Goal: Task Accomplishment & Management: Manage account settings

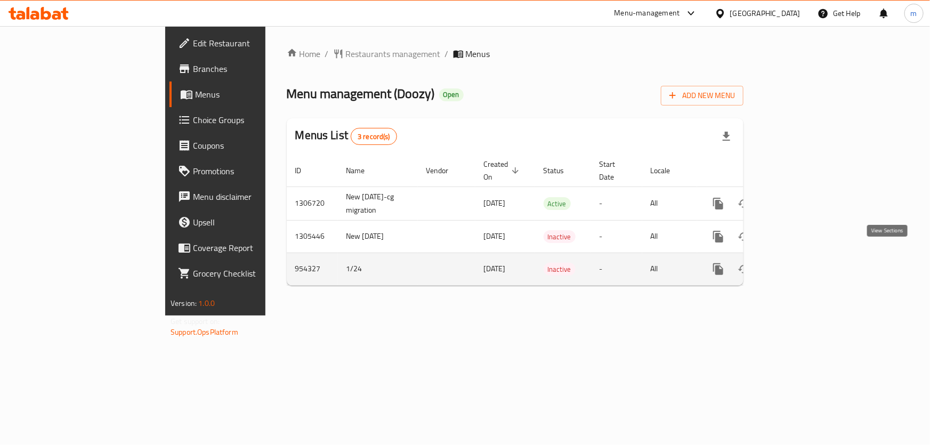
click at [808, 264] on link "enhanced table" at bounding box center [795, 269] width 26 height 26
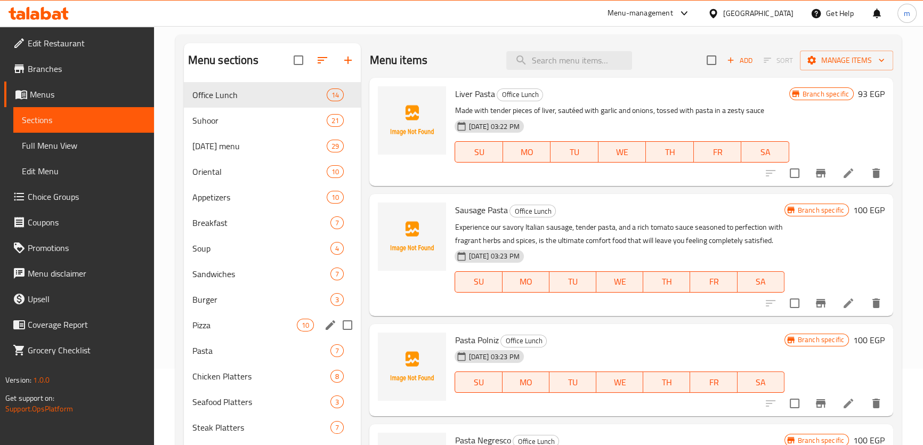
scroll to position [156, 0]
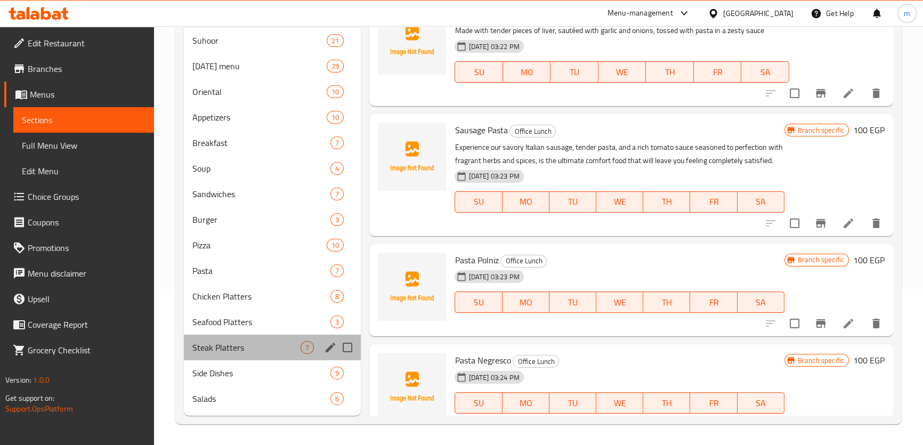
click at [234, 356] on div "Steak Platters 7" at bounding box center [272, 348] width 177 height 26
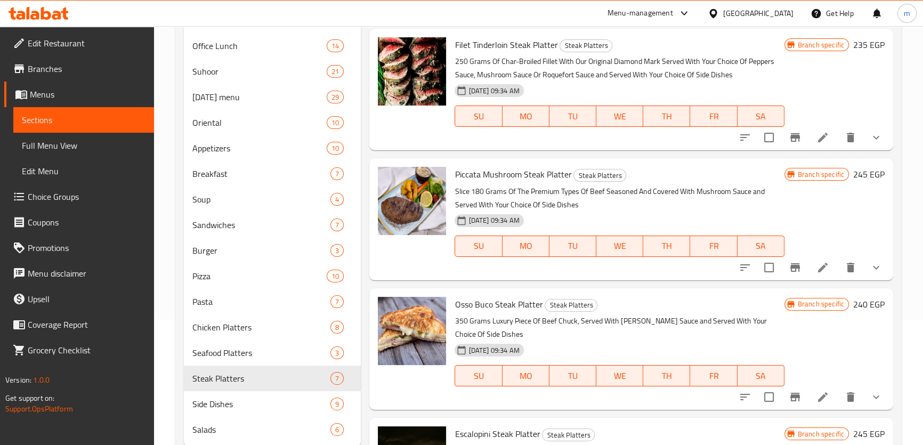
scroll to position [108, 0]
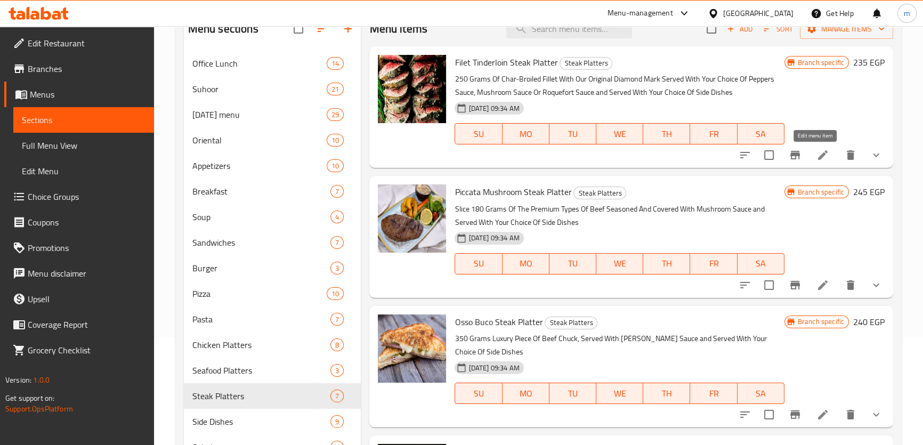
click at [816, 153] on icon at bounding box center [822, 155] width 13 height 13
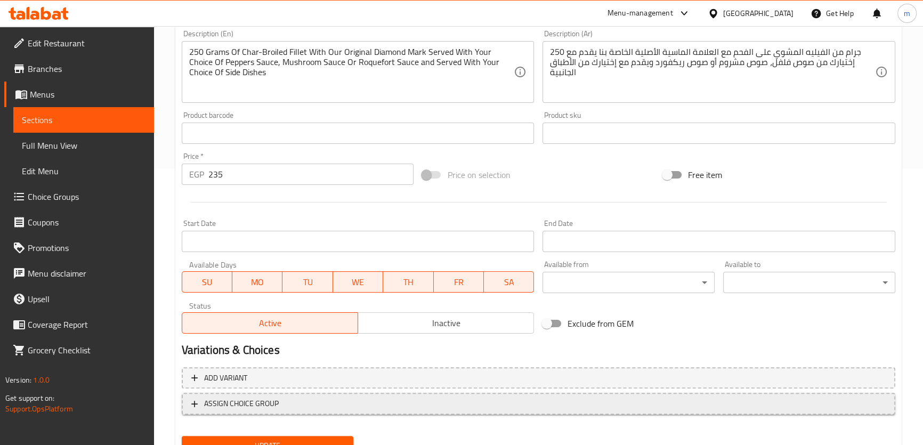
scroll to position [323, 0]
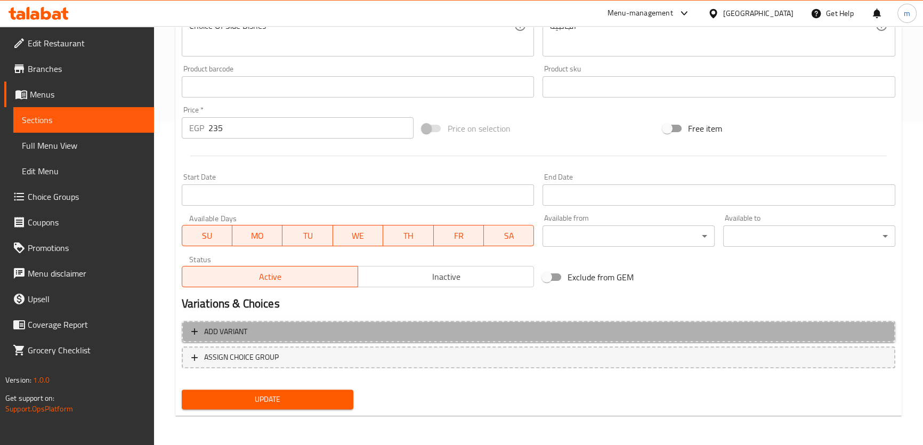
click at [321, 331] on span "Add variant" at bounding box center [538, 331] width 694 height 13
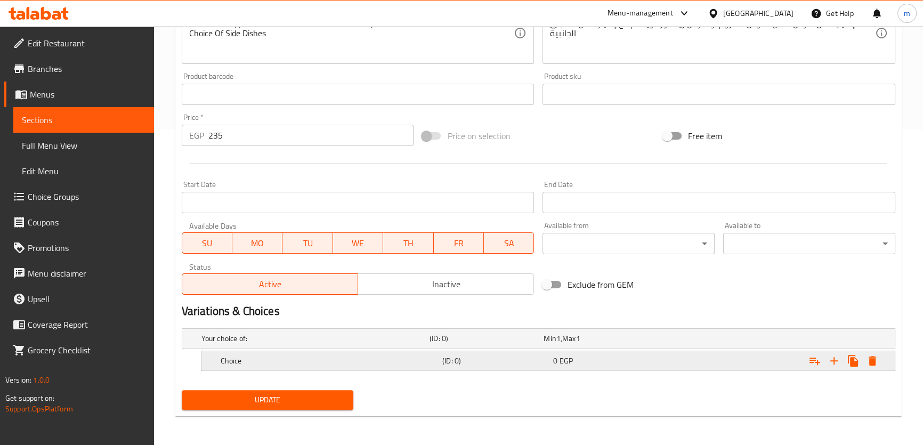
click at [463, 373] on nav at bounding box center [538, 377] width 713 height 9
drag, startPoint x: 465, startPoint y: 368, endPoint x: 468, endPoint y: 362, distance: 6.0
click at [466, 366] on div "Choice (ID: 0) 0 EGP" at bounding box center [550, 360] width 665 height 23
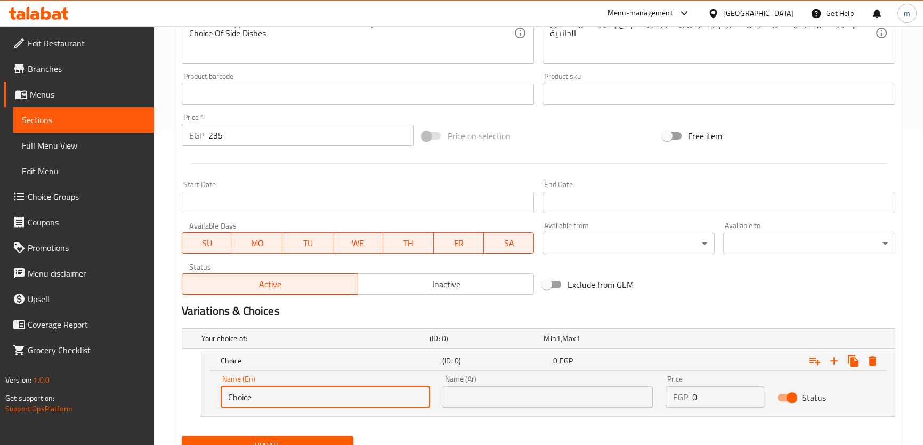
drag, startPoint x: 242, startPoint y: 401, endPoint x: 255, endPoint y: 397, distance: 13.8
click at [250, 400] on input "Choice" at bounding box center [326, 396] width 210 height 21
click at [249, 399] on input "Choice" at bounding box center [326, 396] width 210 height 21
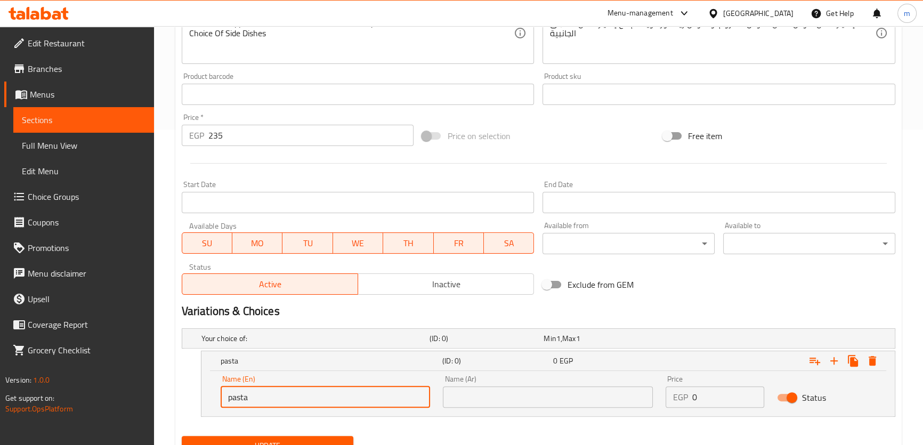
type input "pasta"
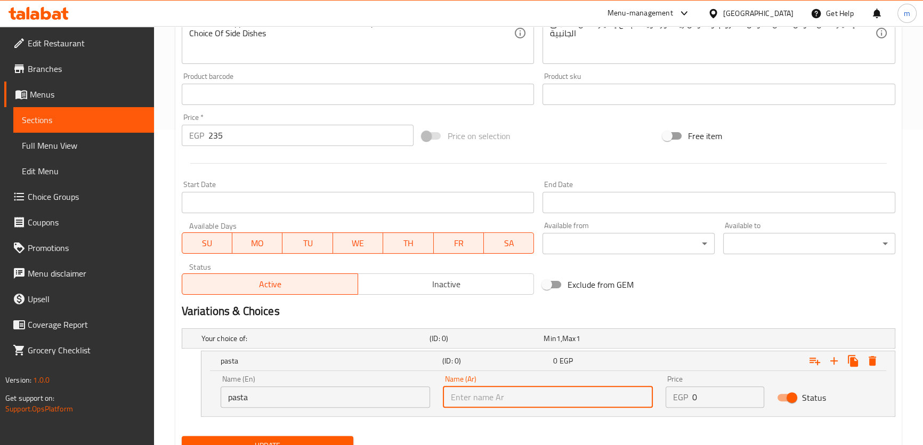
click at [543, 390] on input "text" at bounding box center [548, 396] width 210 height 21
type input "مكرونة"
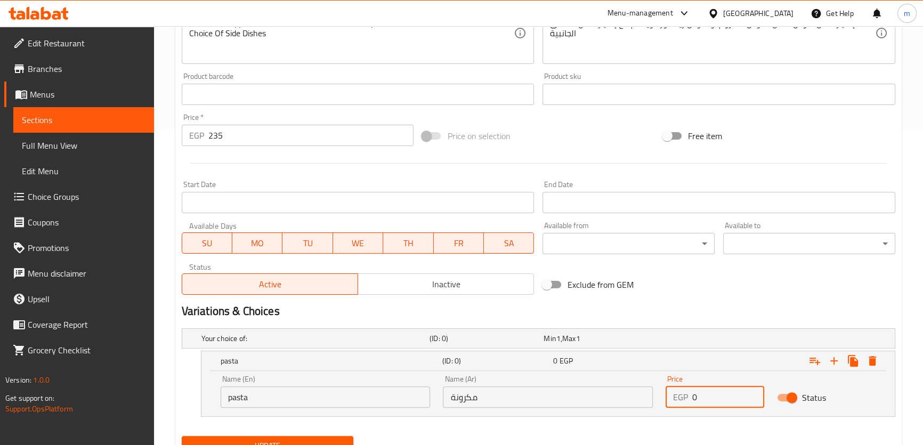
drag, startPoint x: 703, startPoint y: 390, endPoint x: 690, endPoint y: 399, distance: 15.7
click at [669, 396] on div "EGP 0 Price" at bounding box center [714, 396] width 99 height 21
type input "250"
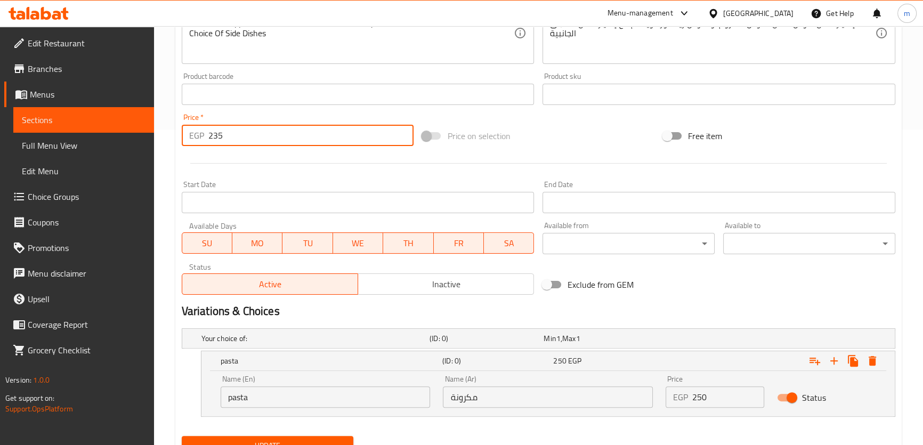
drag, startPoint x: 251, startPoint y: 140, endPoint x: 210, endPoint y: 141, distance: 41.0
click at [210, 141] on input "235" at bounding box center [311, 135] width 206 height 21
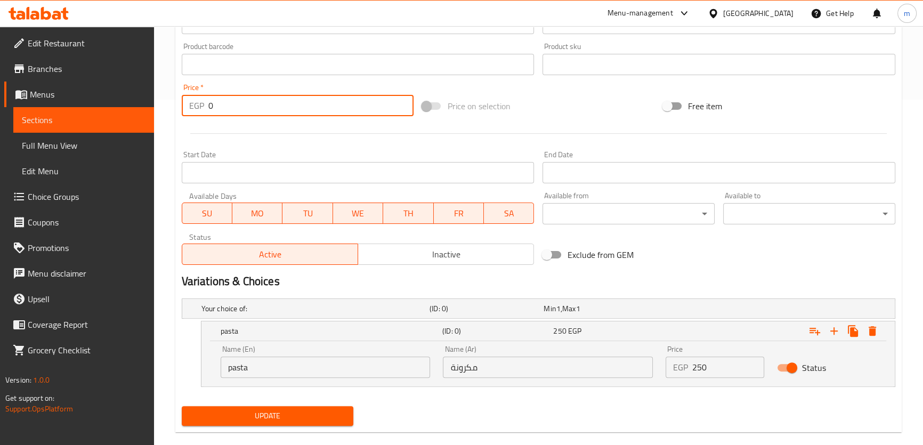
scroll to position [362, 0]
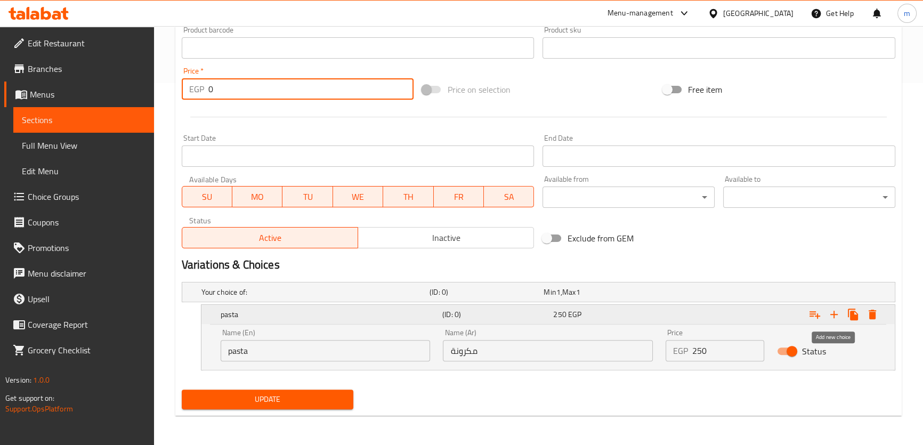
type input "0"
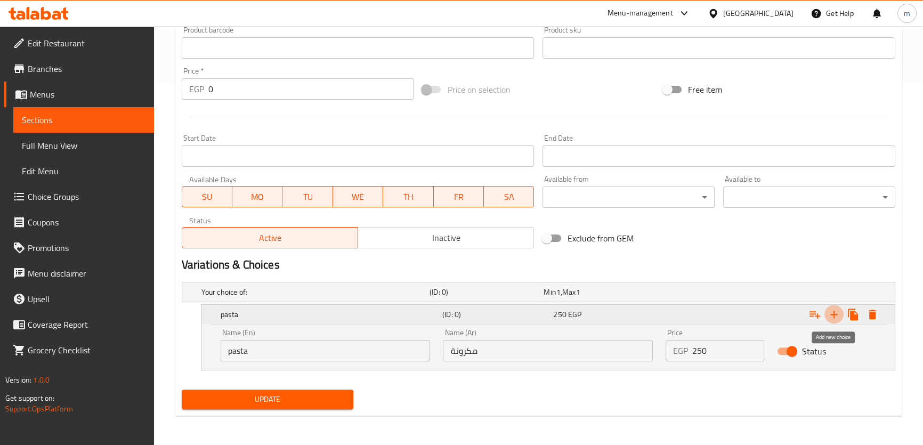
click at [831, 315] on icon "Expand" at bounding box center [833, 314] width 13 height 13
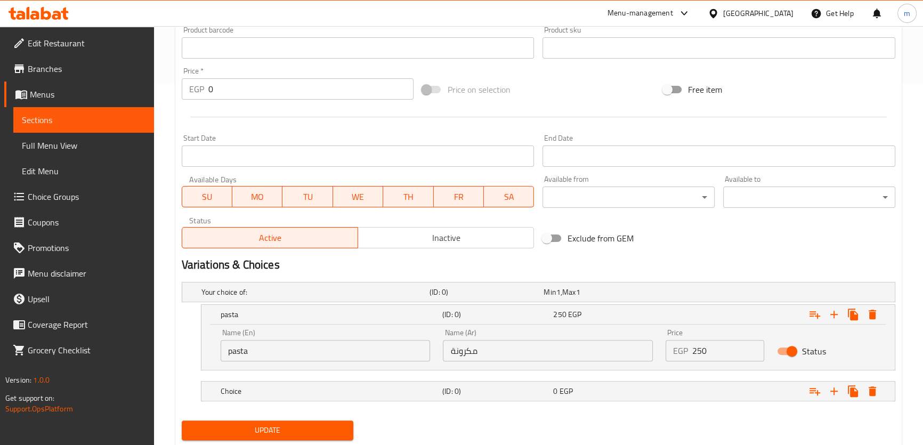
click at [348, 403] on nav at bounding box center [538, 407] width 713 height 9
click at [350, 398] on div "Choice (ID: 0) 0 EGP" at bounding box center [550, 390] width 665 height 23
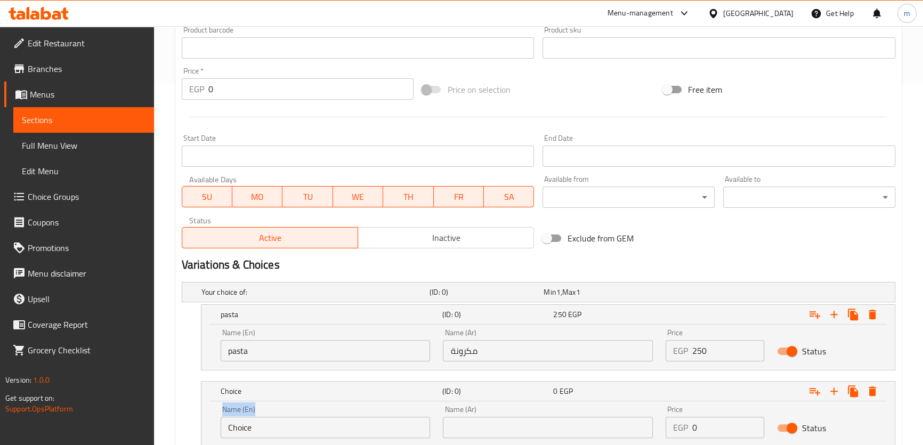
drag, startPoint x: 310, startPoint y: 415, endPoint x: 215, endPoint y: 437, distance: 97.2
click at [198, 430] on div "Choice (ID: 0) 0 EGP Name (En) Choice Name (En) Name (Ar) Name (Ar) Price EGP 0…" at bounding box center [538, 414] width 713 height 66
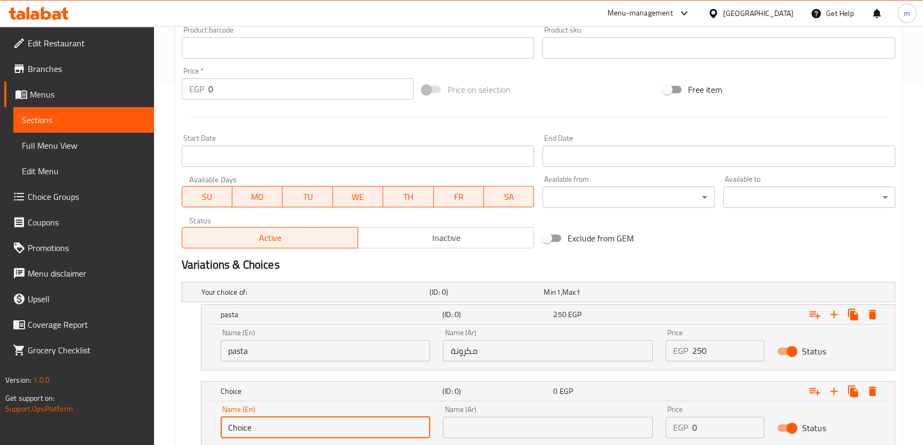
click at [247, 429] on input "Choice" at bounding box center [326, 427] width 210 height 21
type input "ف"
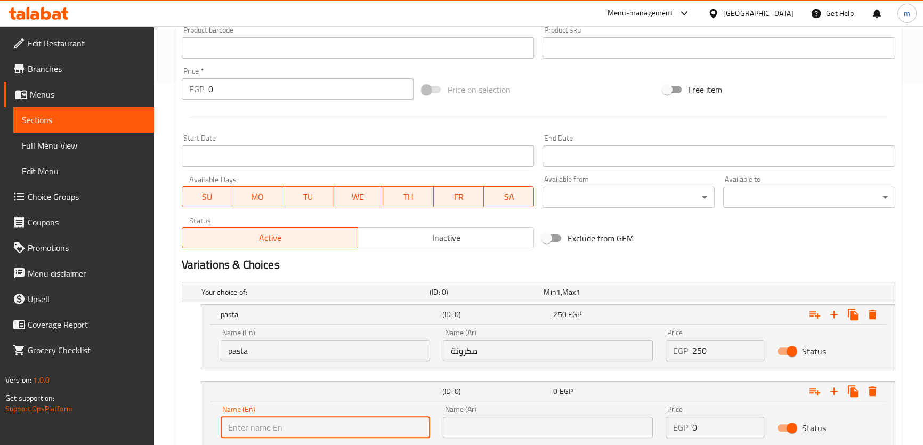
type input "t"
type input "Tow dishes"
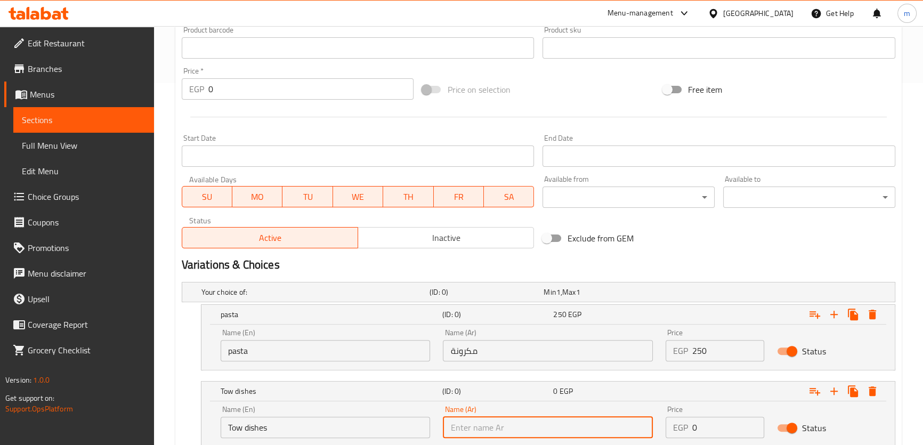
click at [479, 426] on input "text" at bounding box center [548, 427] width 210 height 21
click at [467, 420] on input "طابقين" at bounding box center [548, 427] width 210 height 21
type input "طبقين"
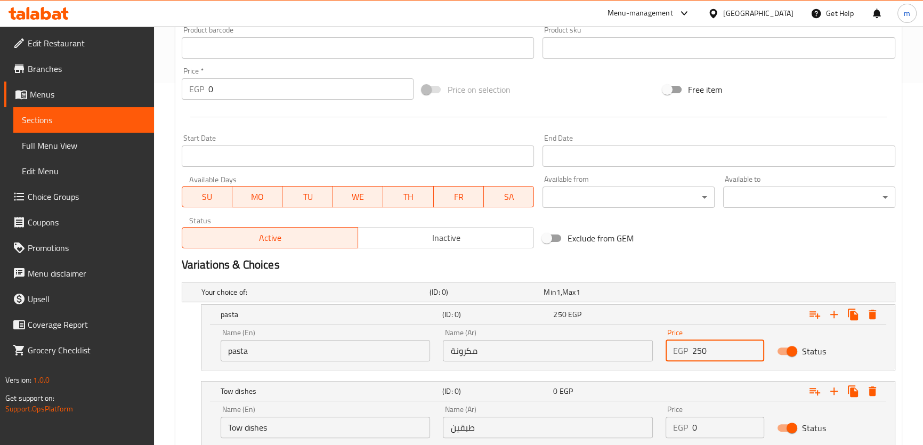
click at [701, 354] on input "250" at bounding box center [728, 350] width 72 height 21
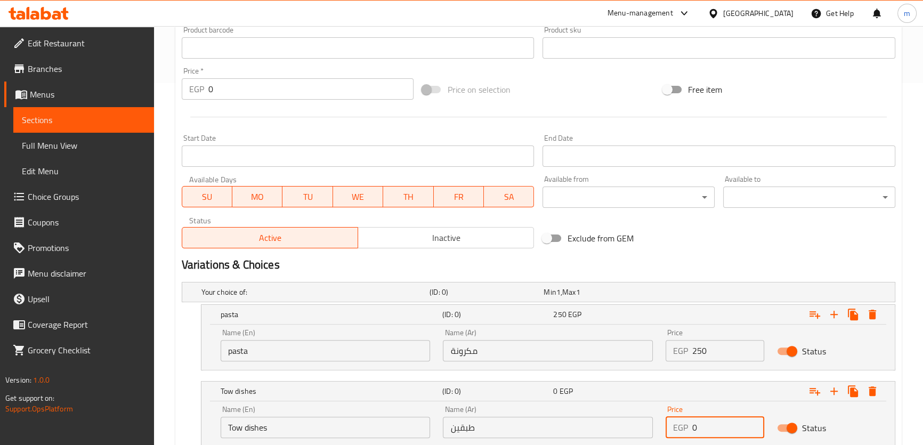
drag, startPoint x: 697, startPoint y: 424, endPoint x: 691, endPoint y: 424, distance: 5.9
click at [691, 424] on div "EGP 0 Price" at bounding box center [714, 427] width 99 height 21
paste input "25"
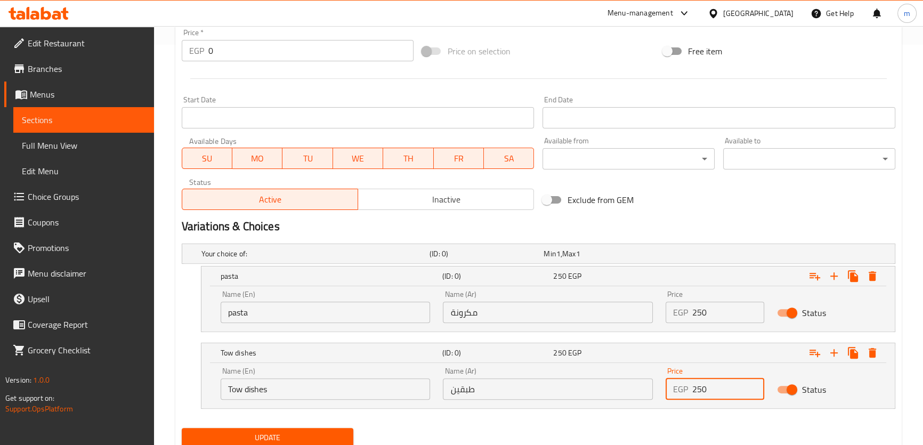
scroll to position [438, 0]
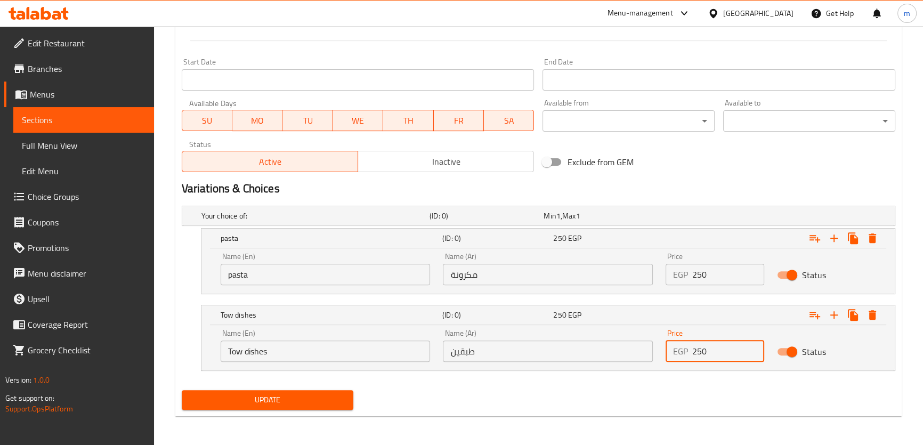
type input "250"
drag, startPoint x: 315, startPoint y: 400, endPoint x: 320, endPoint y: 396, distance: 6.1
click at [315, 399] on span "Update" at bounding box center [267, 399] width 155 height 13
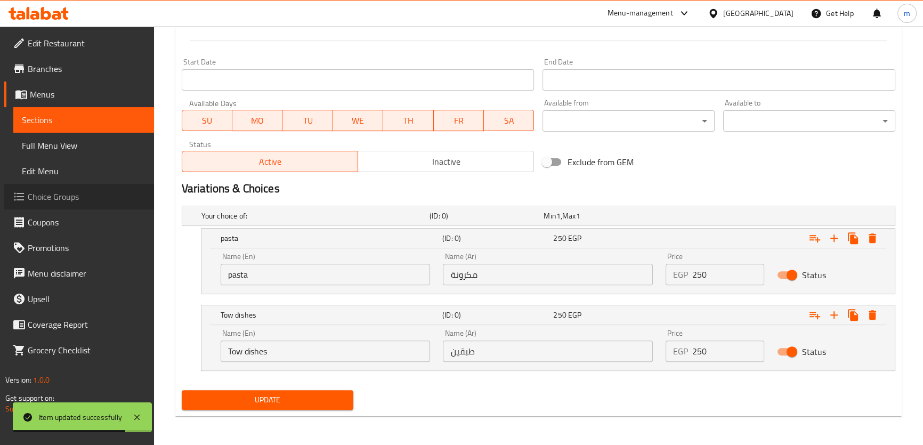
click at [104, 200] on span "Choice Groups" at bounding box center [87, 196] width 118 height 13
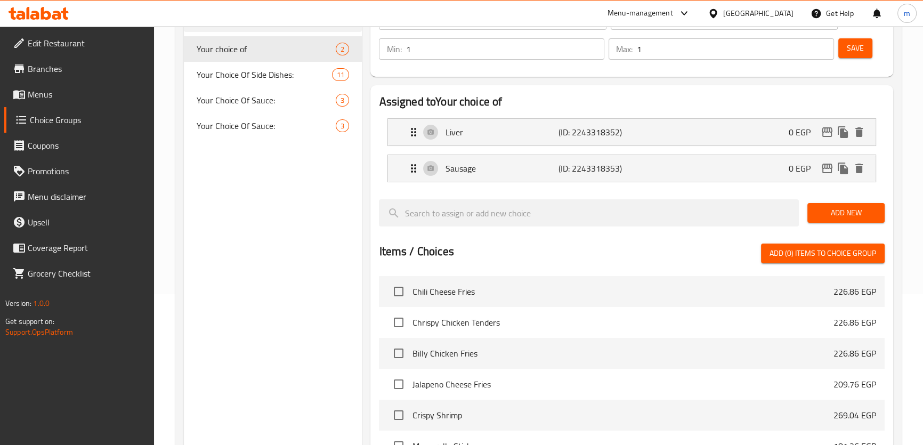
click at [67, 79] on link "Branches" at bounding box center [79, 69] width 150 height 26
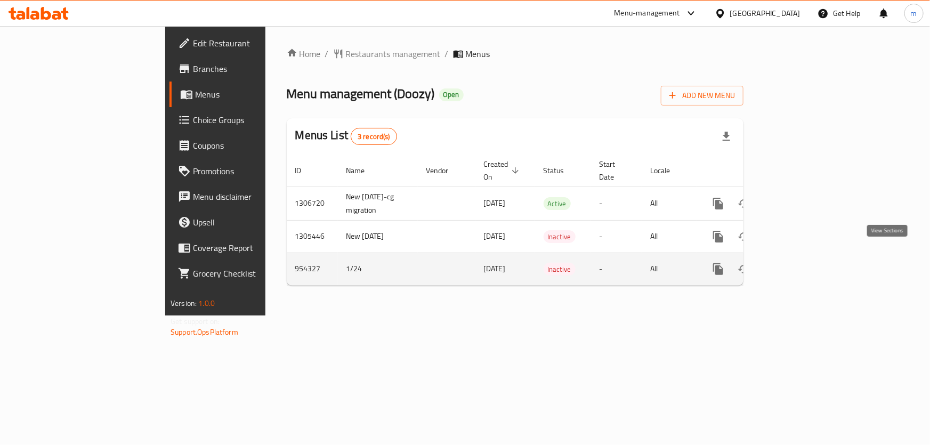
click at [808, 264] on link "enhanced table" at bounding box center [795, 269] width 26 height 26
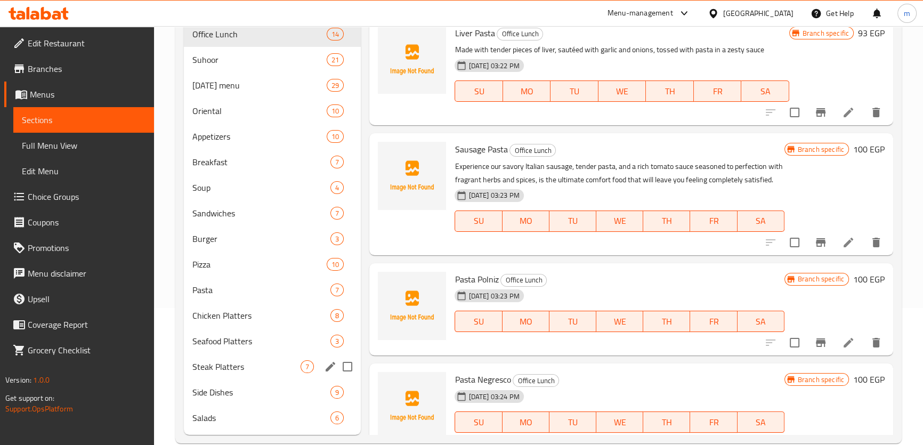
scroll to position [156, 0]
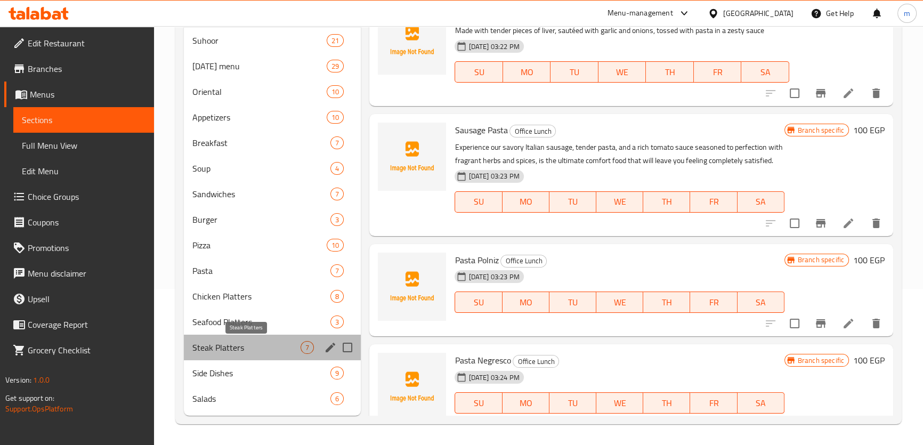
click at [250, 348] on span "Steak Platters" at bounding box center [246, 347] width 109 height 13
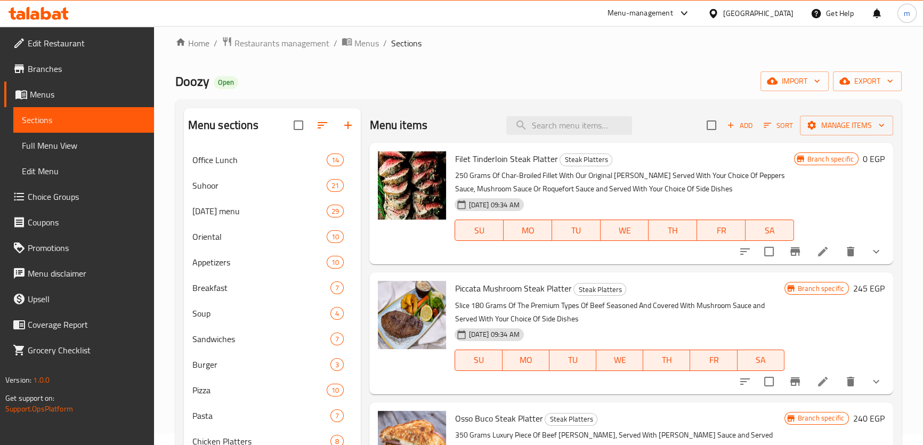
scroll to position [11, 0]
click at [818, 251] on icon at bounding box center [822, 252] width 13 height 13
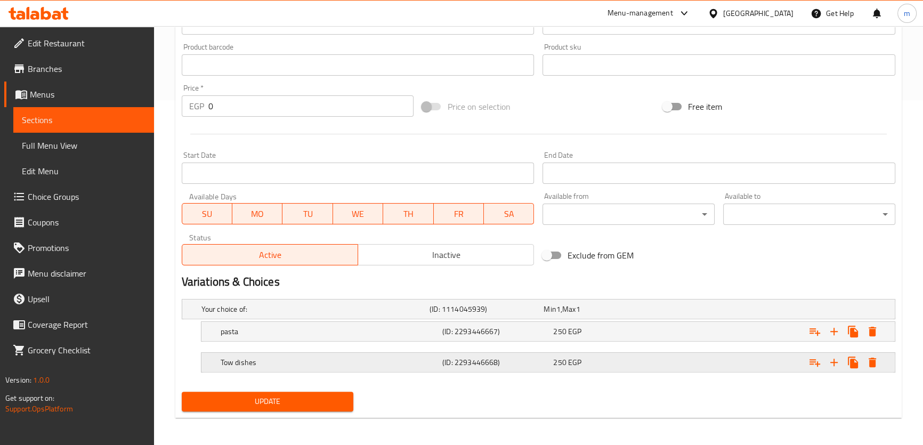
scroll to position [346, 0]
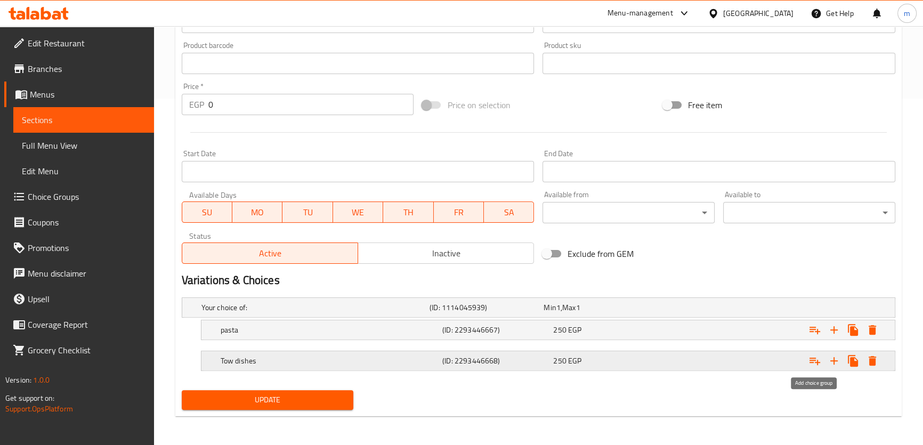
click at [812, 362] on icon "Expand" at bounding box center [814, 360] width 13 height 13
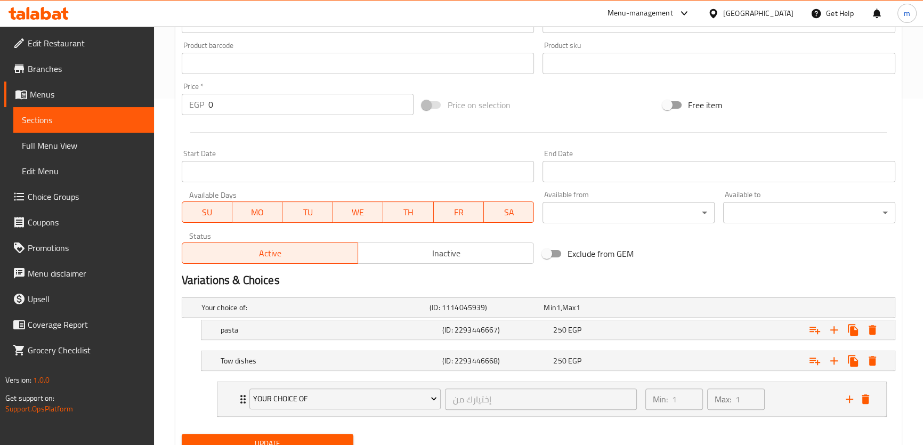
click at [210, 399] on li "Your choice of إختيارك من ​ Min: 1 ​ Max: 1 ​ Liver (ID: 2243318352) 0 EGP Name…" at bounding box center [551, 399] width 687 height 44
click at [225, 404] on div "Your choice of إختيارك من ​ Min: 1 ​ Max: 1 ​" at bounding box center [551, 399] width 668 height 34
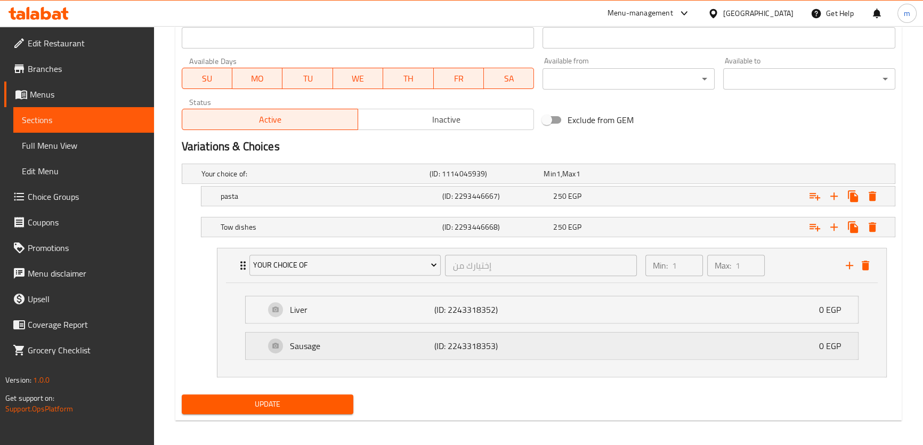
scroll to position [484, 0]
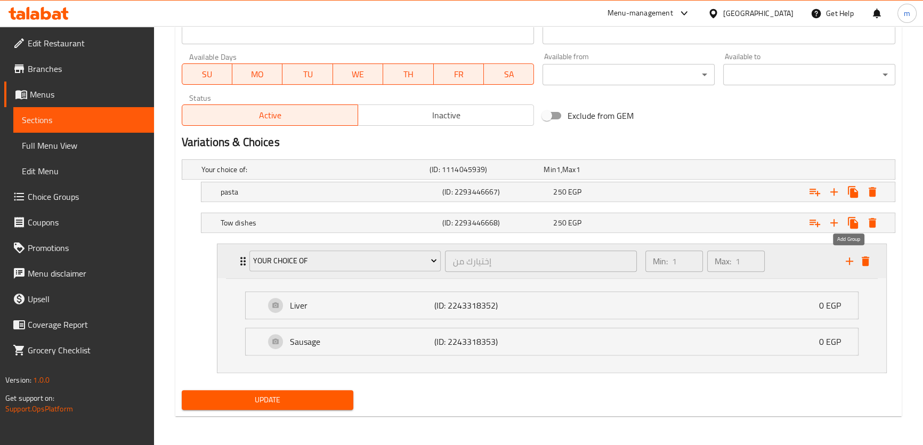
click at [850, 259] on icon "add" at bounding box center [849, 261] width 13 height 13
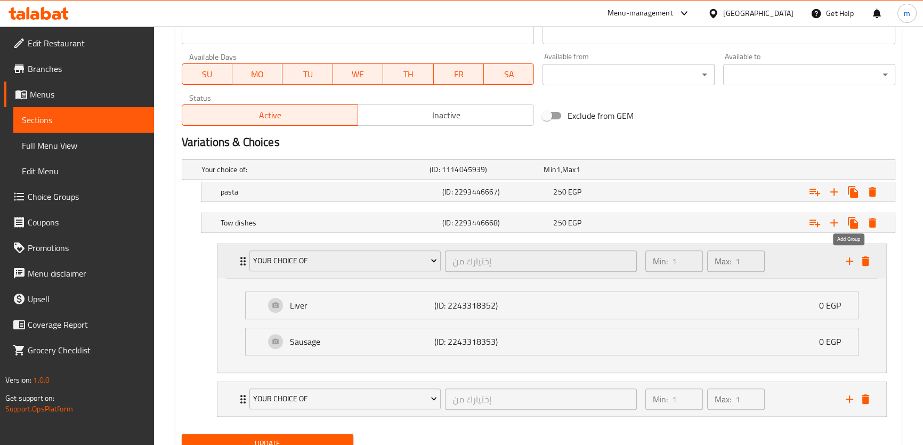
click at [853, 260] on icon "add" at bounding box center [849, 261] width 13 height 13
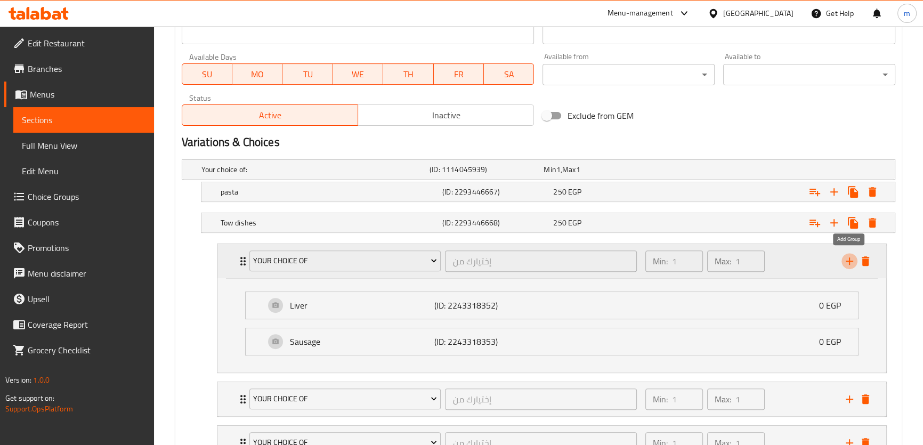
click at [853, 260] on icon "add" at bounding box center [849, 261] width 13 height 13
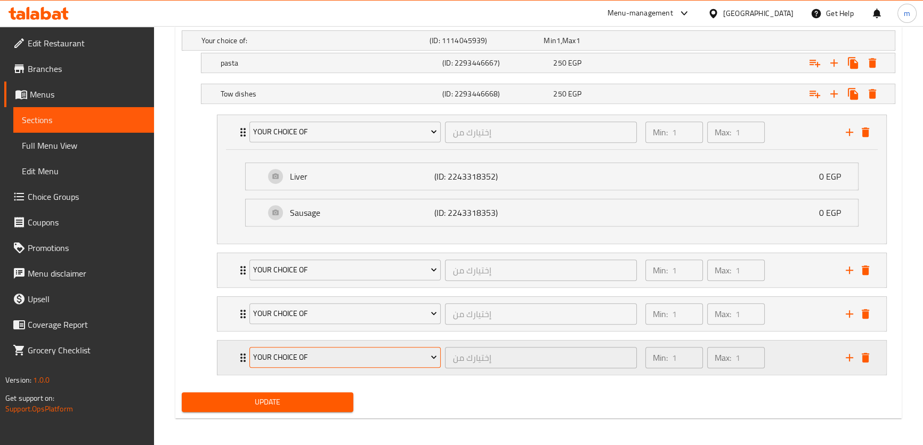
scroll to position [615, 0]
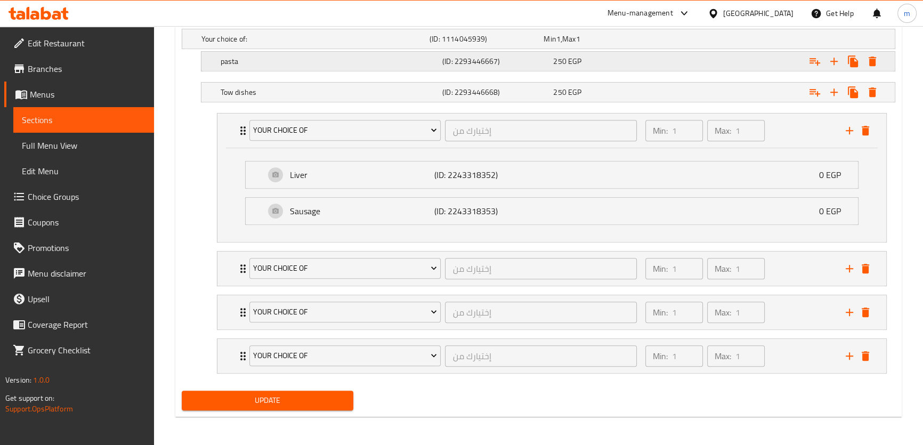
click at [307, 66] on h5 "pasta" at bounding box center [329, 61] width 217 height 11
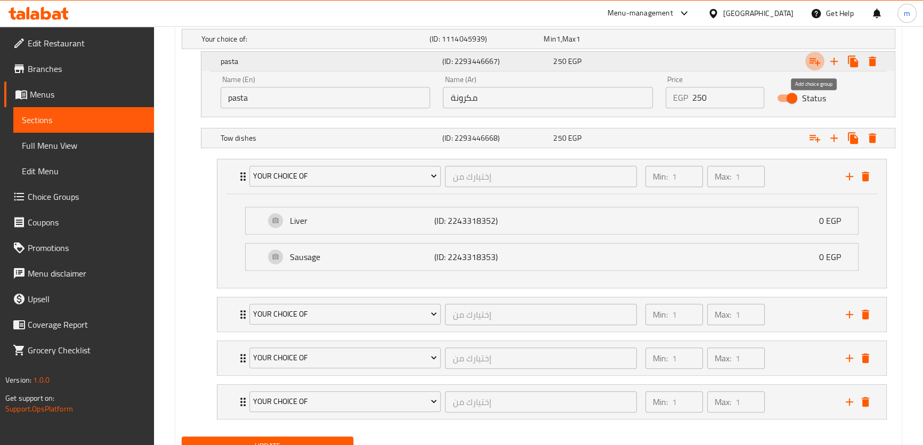
click at [808, 64] on icon "Expand" at bounding box center [814, 61] width 13 height 13
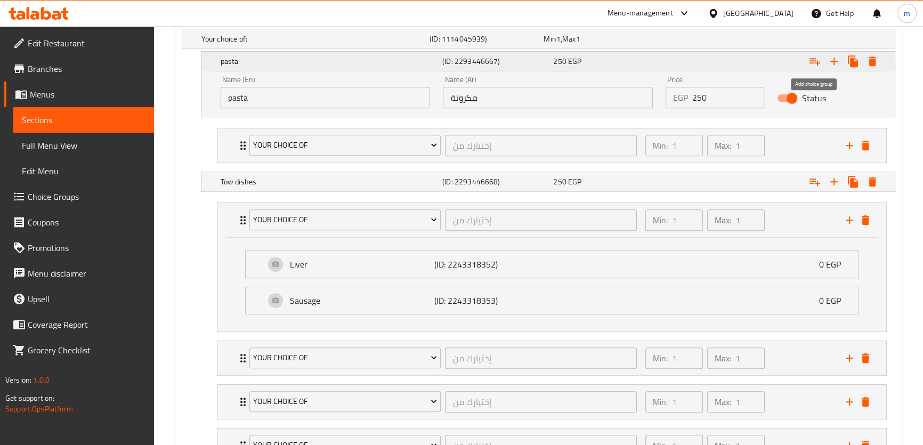
click at [813, 61] on icon "Expand" at bounding box center [814, 61] width 13 height 13
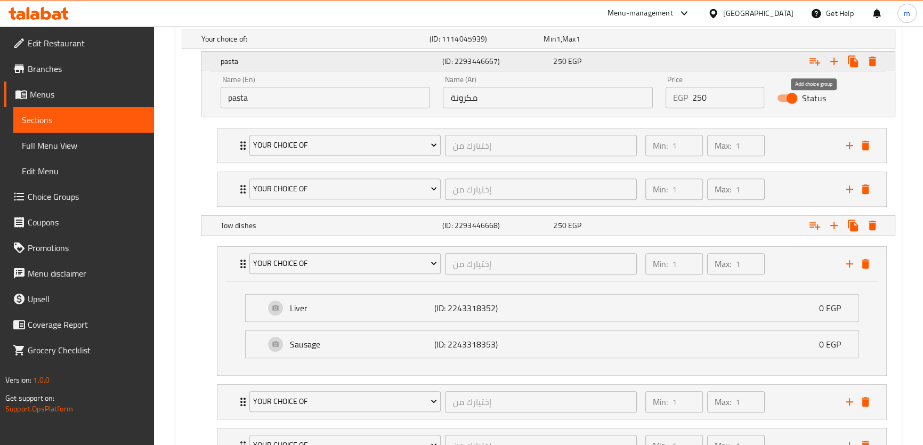
click at [813, 61] on icon "Expand" at bounding box center [814, 61] width 13 height 13
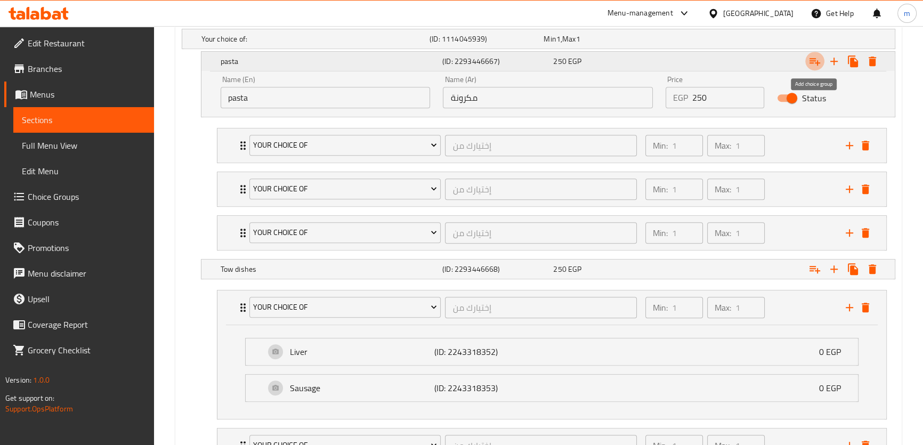
click at [813, 61] on icon "Expand" at bounding box center [814, 61] width 13 height 13
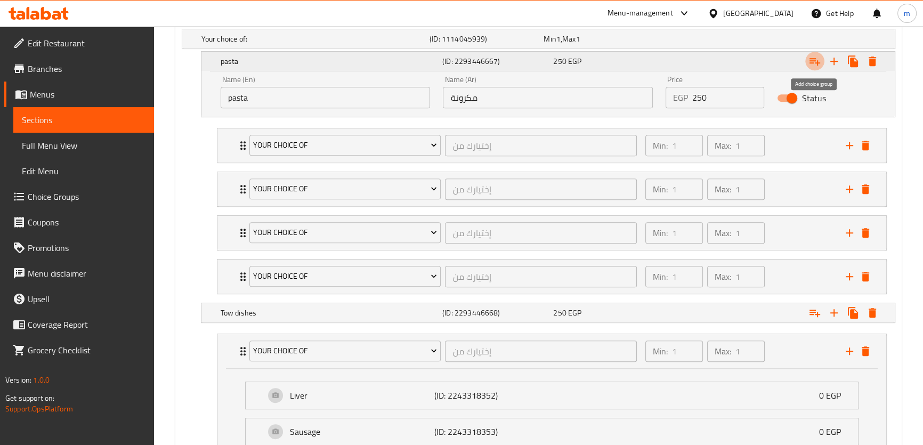
click at [813, 61] on icon "Expand" at bounding box center [814, 61] width 13 height 13
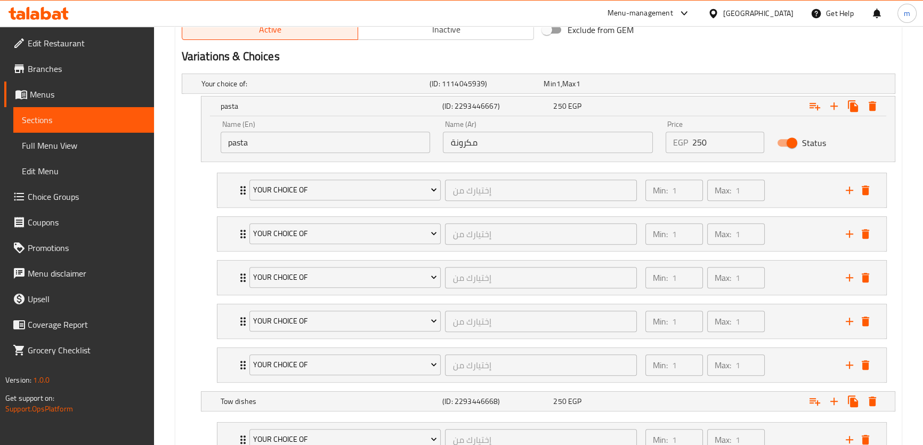
scroll to position [469, 0]
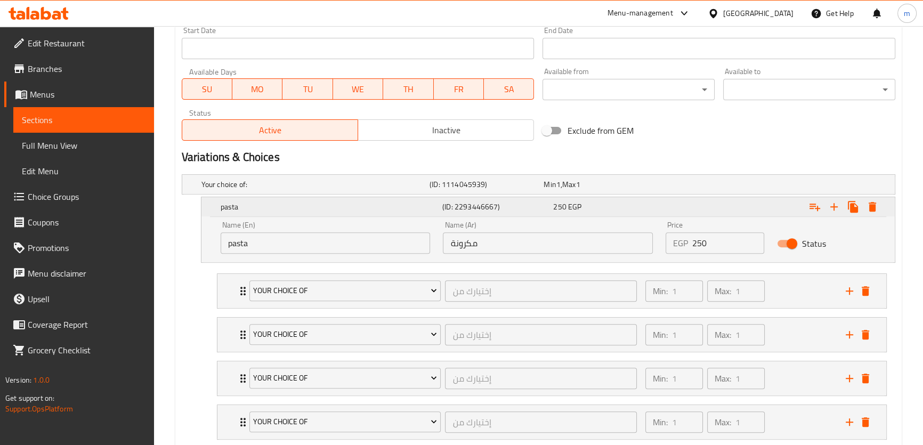
click at [874, 207] on icon "Expand" at bounding box center [871, 207] width 7 height 10
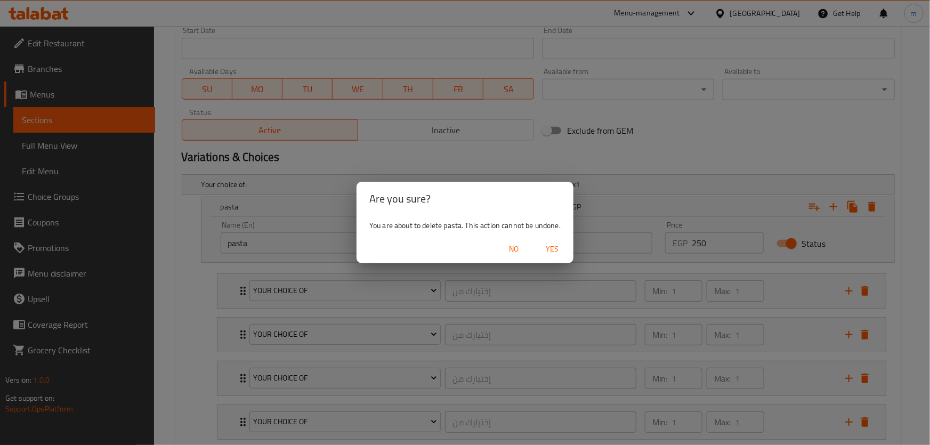
click at [559, 251] on span "Yes" at bounding box center [552, 248] width 26 height 13
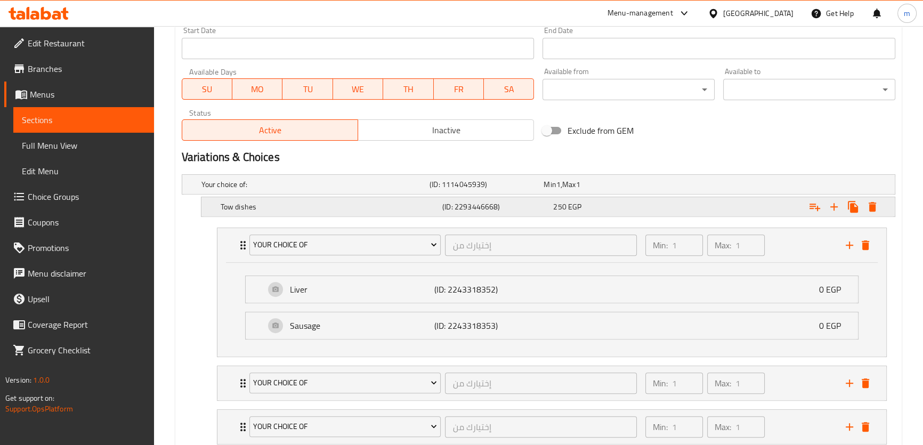
click at [869, 209] on icon "Expand" at bounding box center [871, 207] width 7 height 10
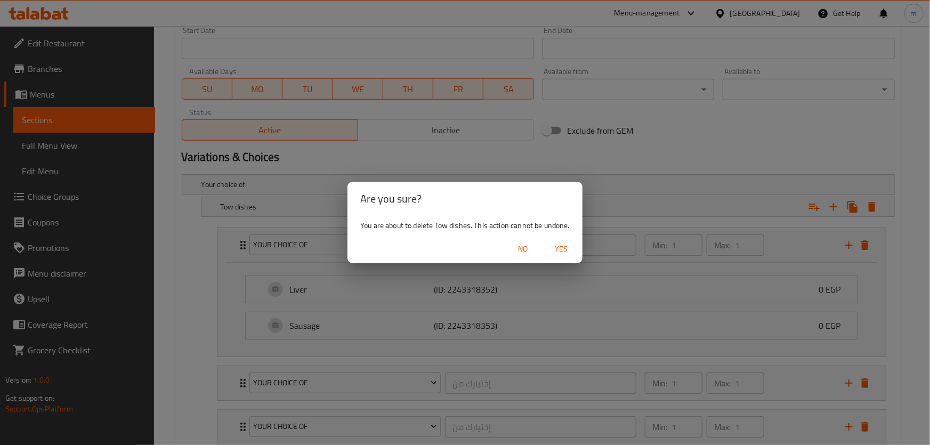
click at [566, 248] on span "Yes" at bounding box center [561, 248] width 26 height 13
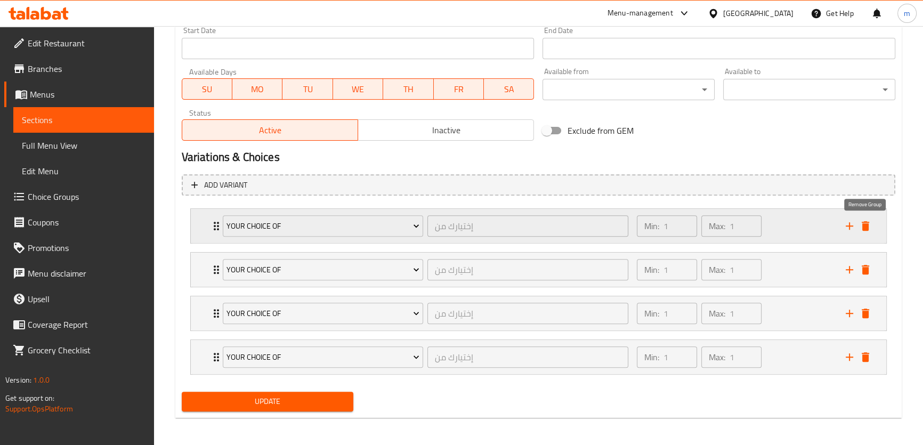
click at [864, 227] on icon "delete" at bounding box center [864, 226] width 7 height 10
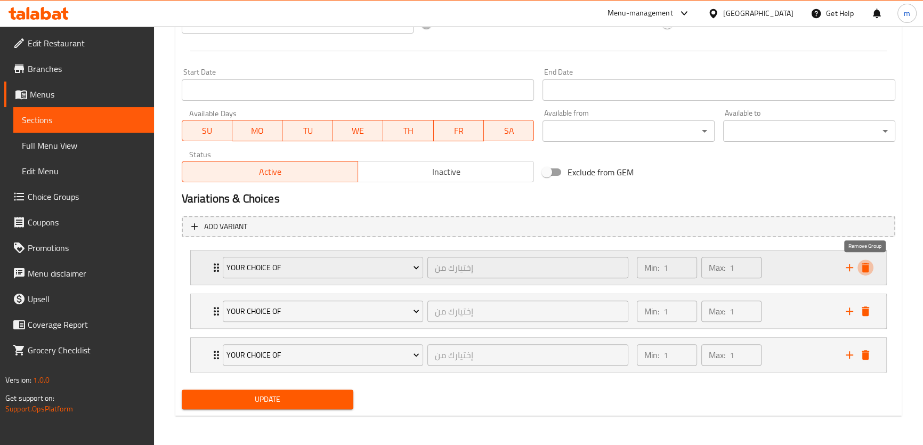
click at [867, 260] on button "delete" at bounding box center [865, 267] width 16 height 16
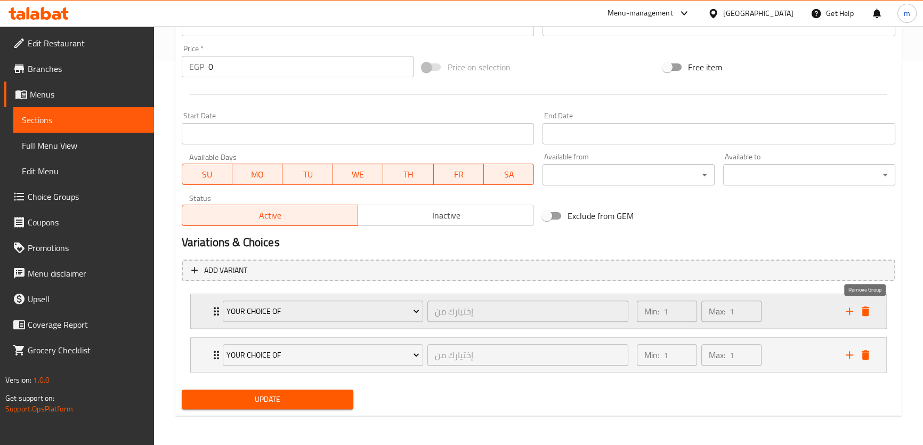
click at [867, 309] on icon "delete" at bounding box center [864, 311] width 7 height 10
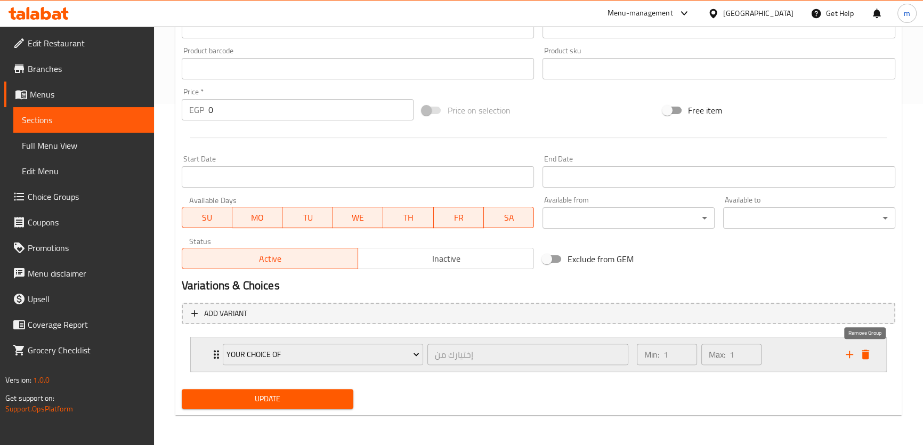
click at [867, 357] on icon "delete" at bounding box center [864, 354] width 7 height 10
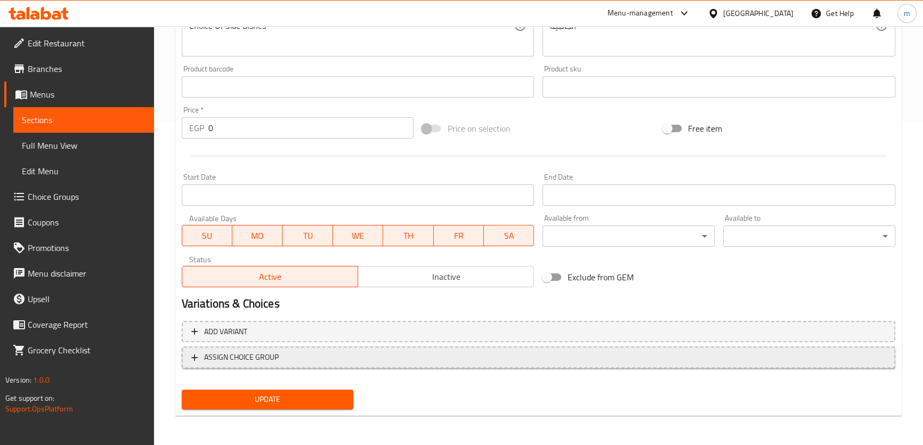
click at [230, 356] on span "ASSIGN CHOICE GROUP" at bounding box center [241, 356] width 75 height 13
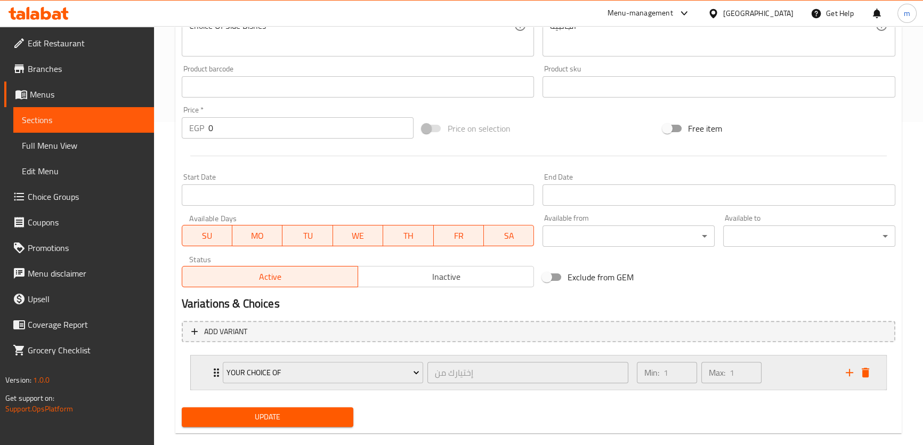
click at [866, 374] on icon "delete" at bounding box center [864, 373] width 7 height 10
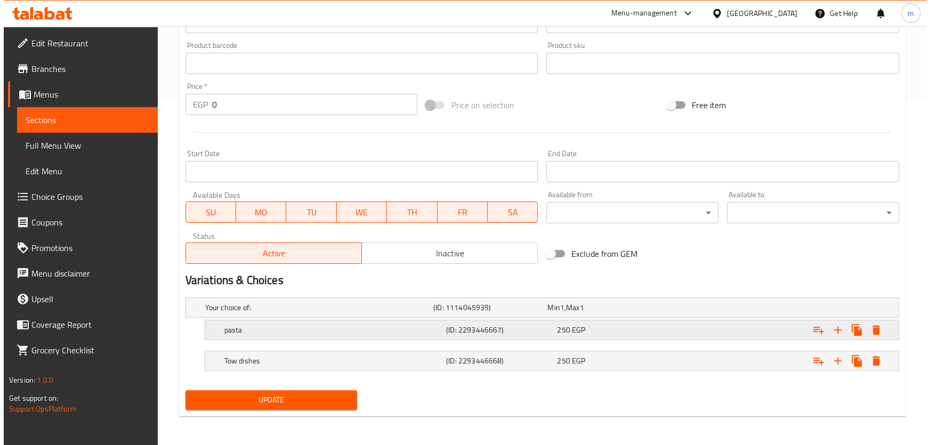
scroll to position [346, 0]
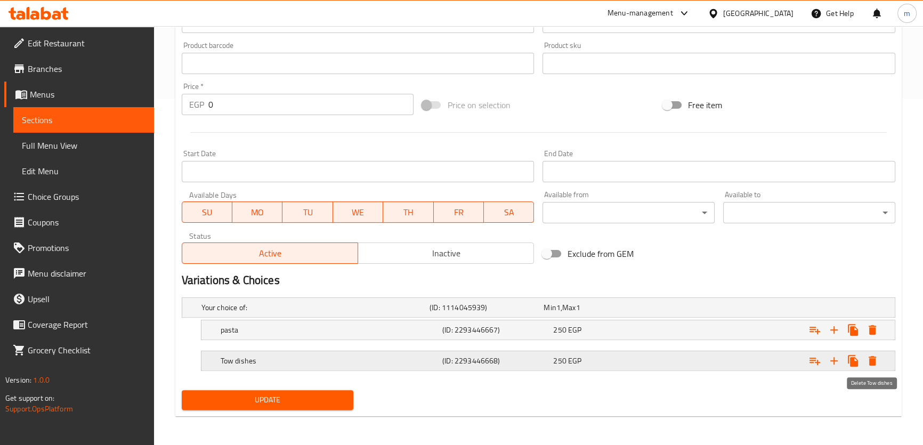
click at [876, 363] on icon "Expand" at bounding box center [872, 360] width 13 height 13
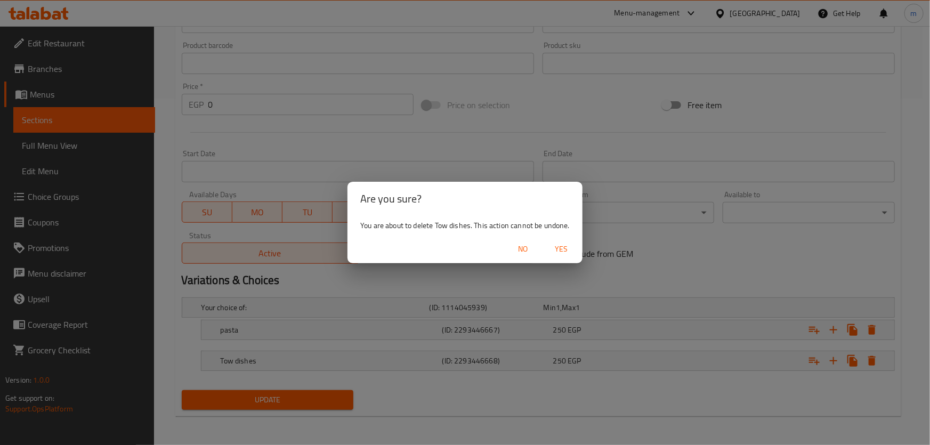
click at [569, 256] on button "Yes" at bounding box center [561, 249] width 34 height 20
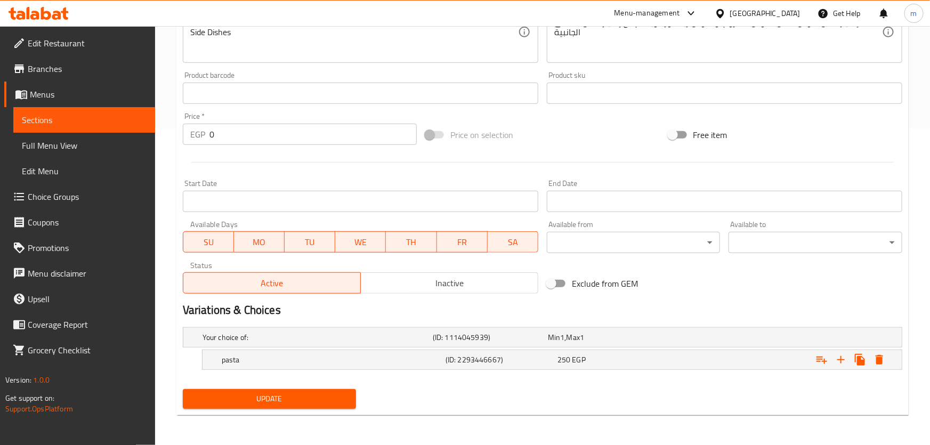
scroll to position [315, 0]
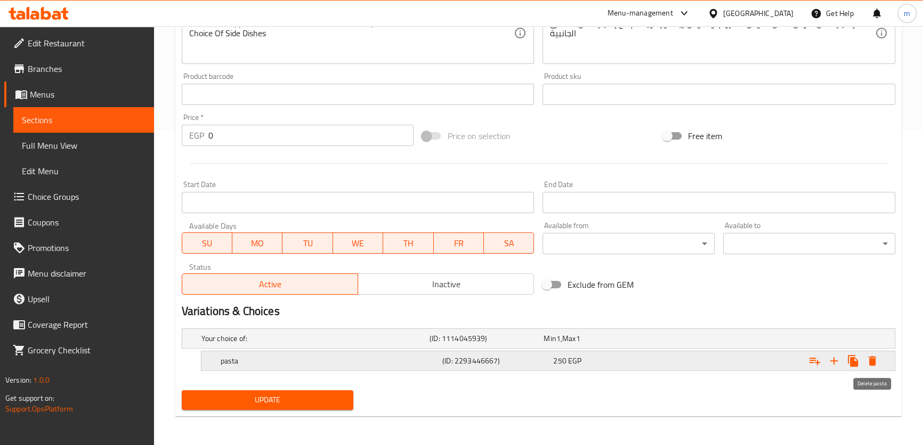
click at [875, 362] on icon "Expand" at bounding box center [872, 360] width 13 height 13
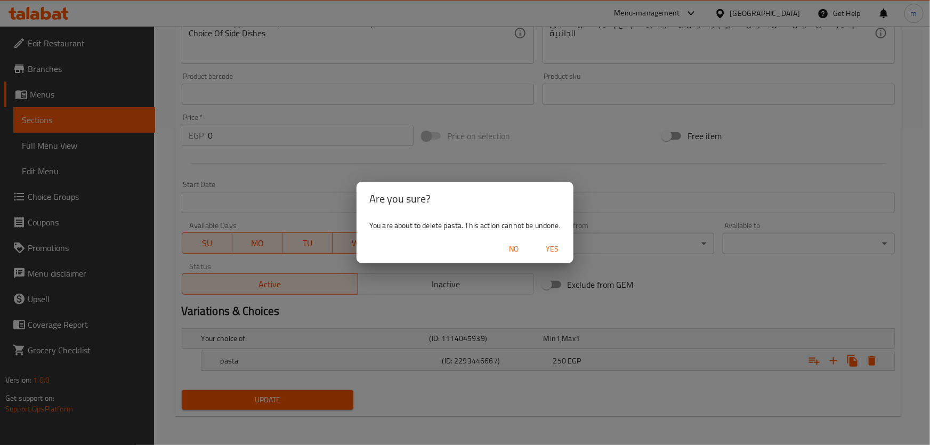
click at [556, 252] on span "Yes" at bounding box center [552, 248] width 26 height 13
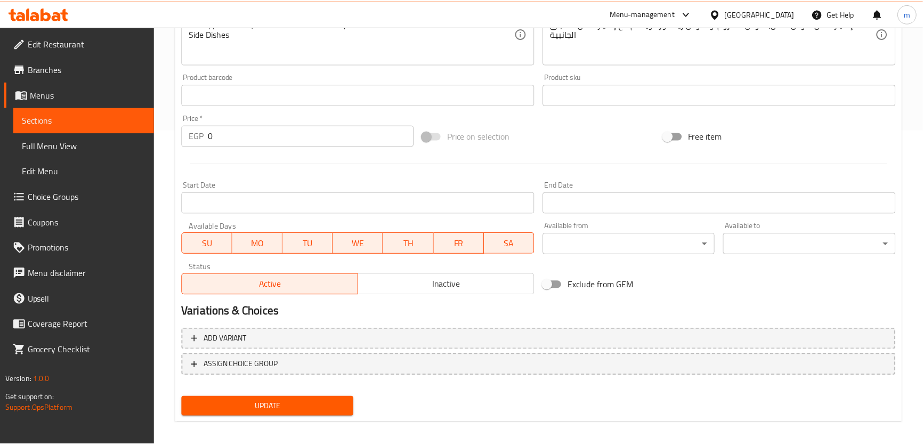
scroll to position [313, 0]
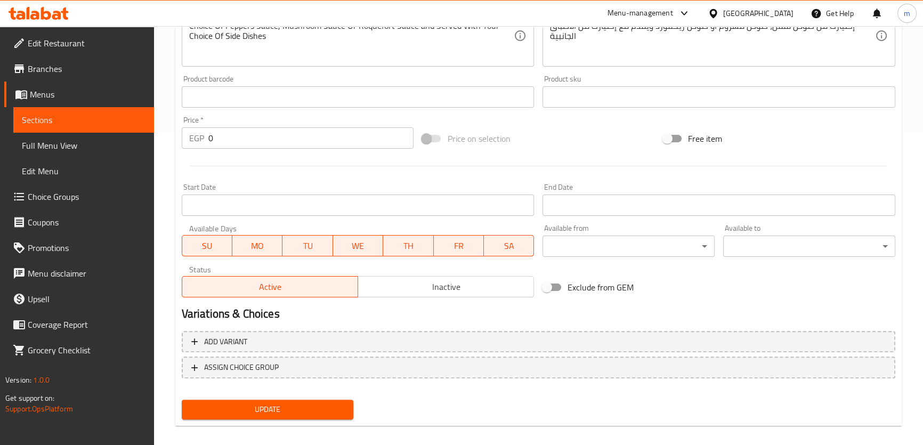
click at [326, 404] on span "Update" at bounding box center [267, 409] width 155 height 13
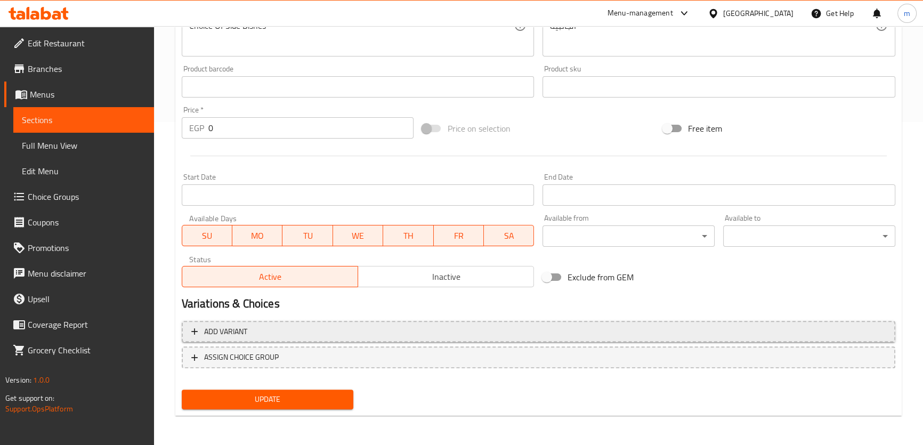
click at [658, 321] on button "Add variant" at bounding box center [538, 332] width 713 height 22
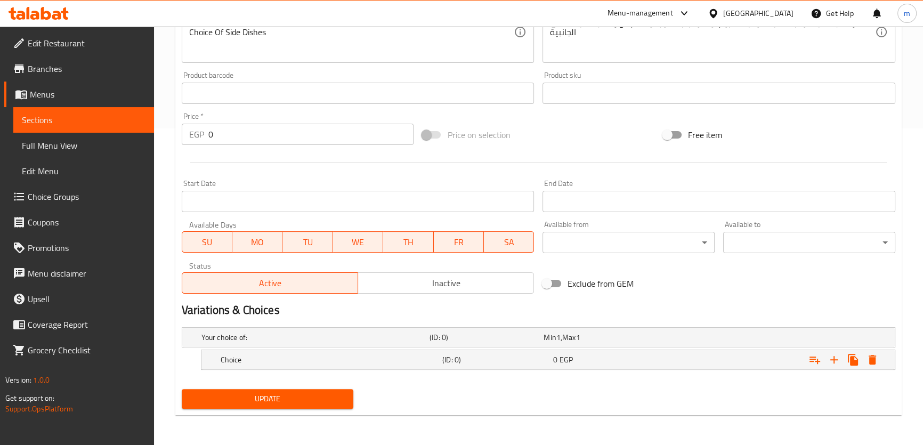
scroll to position [315, 0]
click at [830, 360] on icon "Expand" at bounding box center [833, 360] width 7 height 7
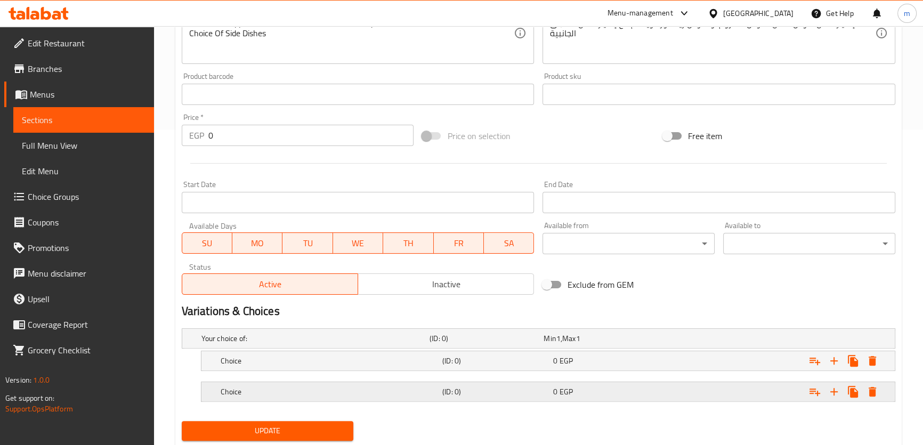
click at [350, 389] on h5 "Choice" at bounding box center [329, 391] width 217 height 11
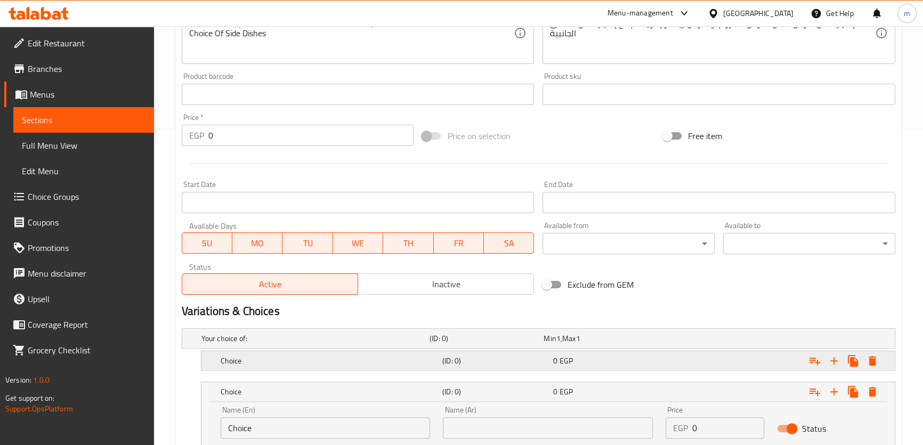
click at [402, 357] on h5 "Choice" at bounding box center [329, 360] width 217 height 11
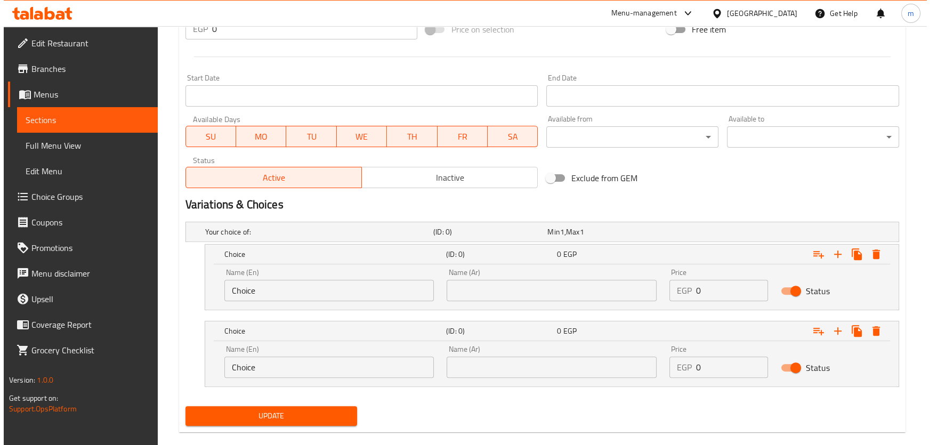
scroll to position [438, 0]
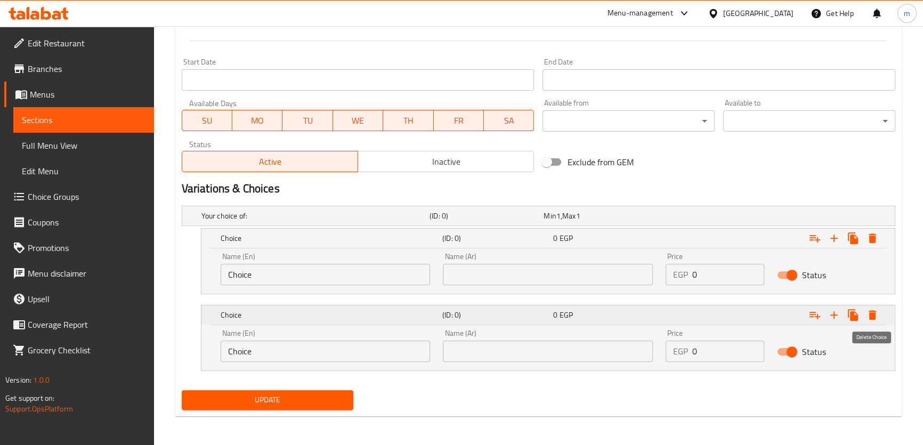
click at [875, 316] on icon "Expand" at bounding box center [871, 315] width 7 height 10
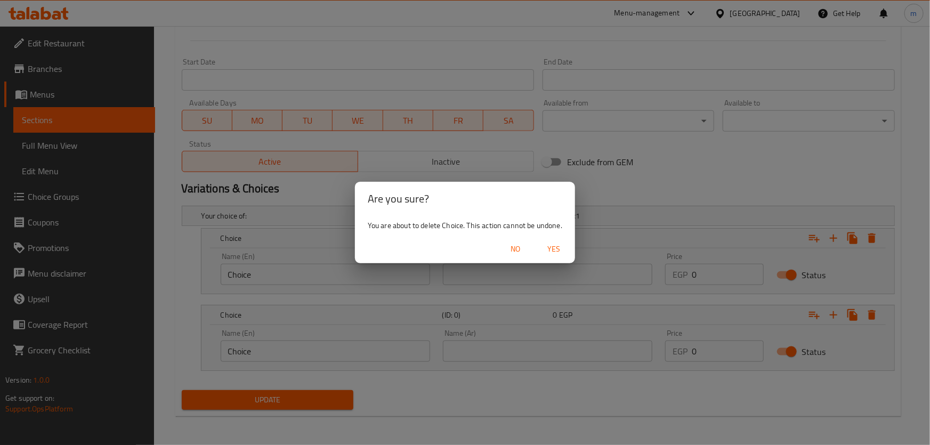
click at [556, 255] on span "Yes" at bounding box center [554, 248] width 26 height 13
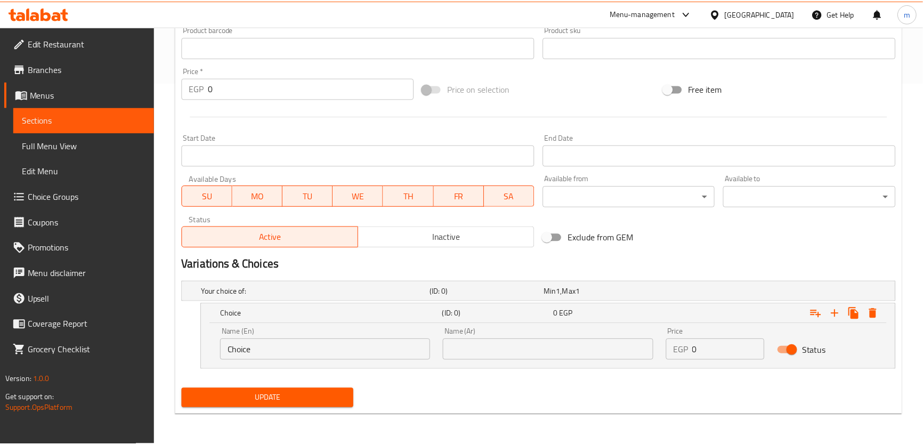
scroll to position [362, 0]
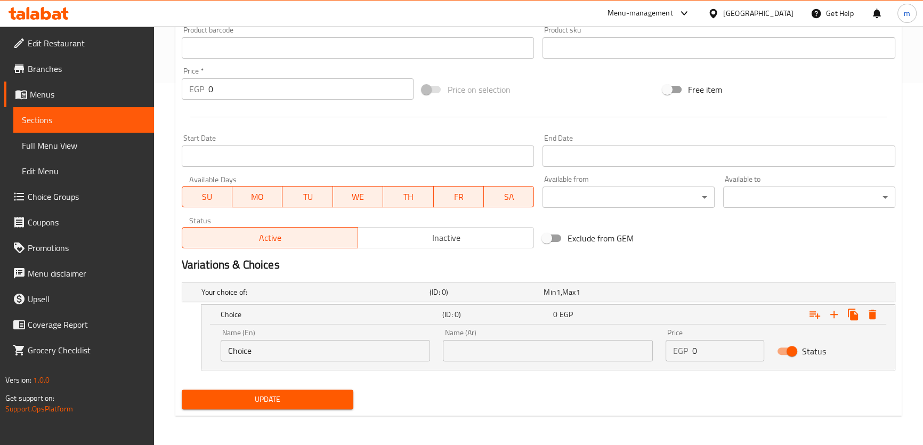
click at [333, 364] on div "Name (En) Choice Name (En)" at bounding box center [325, 344] width 223 height 45
drag, startPoint x: 318, startPoint y: 357, endPoint x: 303, endPoint y: 352, distance: 16.5
click at [308, 354] on div "Name (En) Choice Name (En)" at bounding box center [325, 344] width 223 height 45
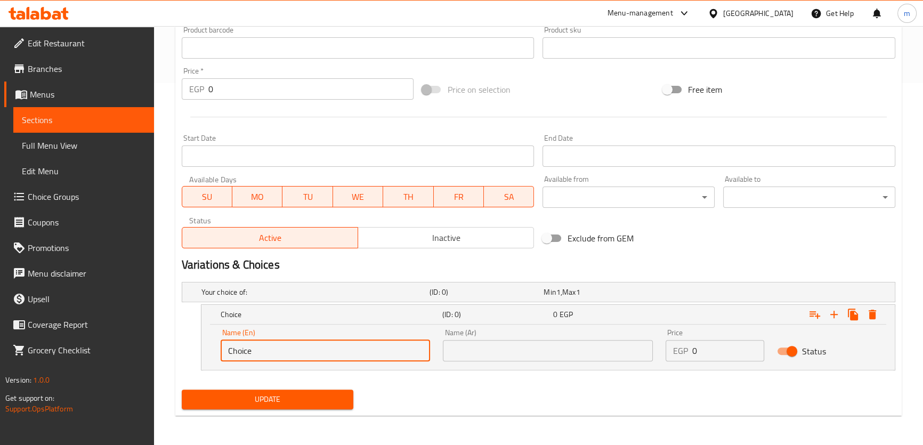
drag, startPoint x: 303, startPoint y: 352, endPoint x: 181, endPoint y: 355, distance: 121.5
click at [182, 355] on div "Choice (ID: 0) 0 EGP Name (En) Choice Name (En) Name (Ar) Name (Ar) Price EGP 0…" at bounding box center [538, 337] width 713 height 66
type input "ف"
type input "y"
type input "two dishes"
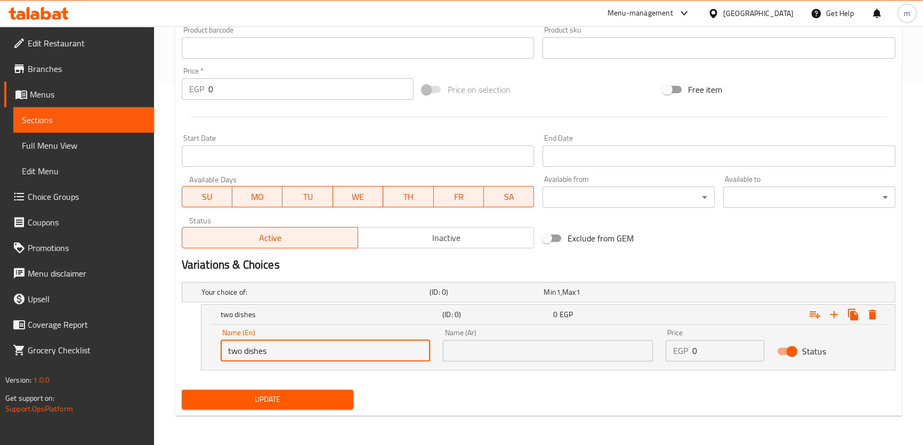
click at [516, 346] on input "text" at bounding box center [548, 350] width 210 height 21
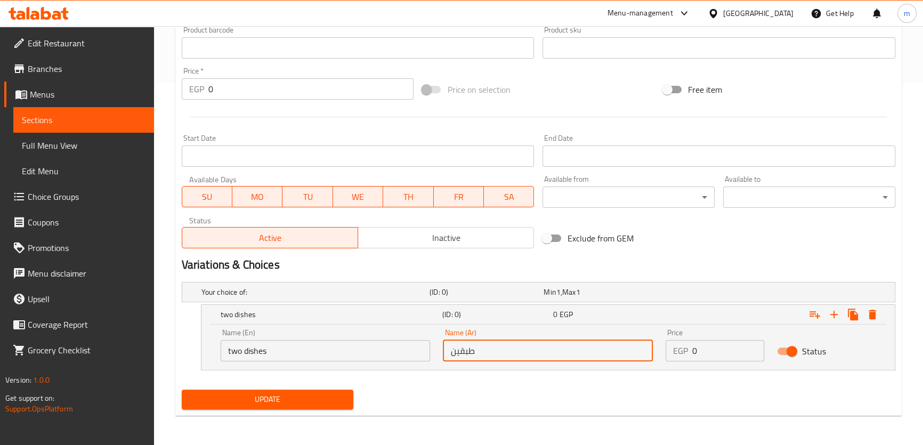
type input "طبقين"
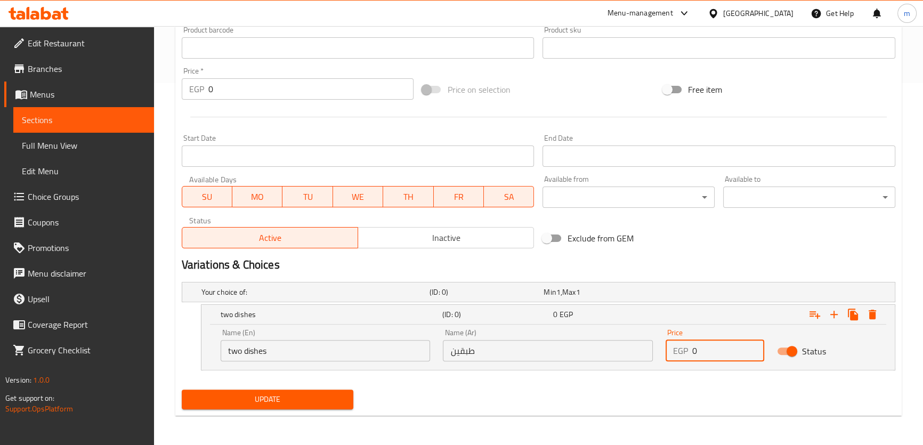
drag, startPoint x: 700, startPoint y: 352, endPoint x: 687, endPoint y: 349, distance: 13.5
click at [687, 349] on div "EGP 0 Price" at bounding box center [714, 350] width 99 height 21
type input "3"
type input "235"
click at [812, 312] on icon "Expand" at bounding box center [814, 314] width 13 height 13
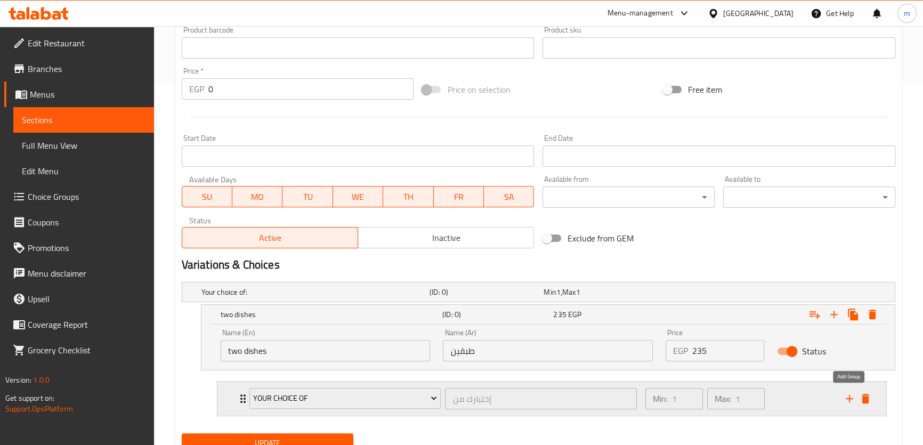
click at [851, 402] on icon "add" at bounding box center [849, 398] width 13 height 13
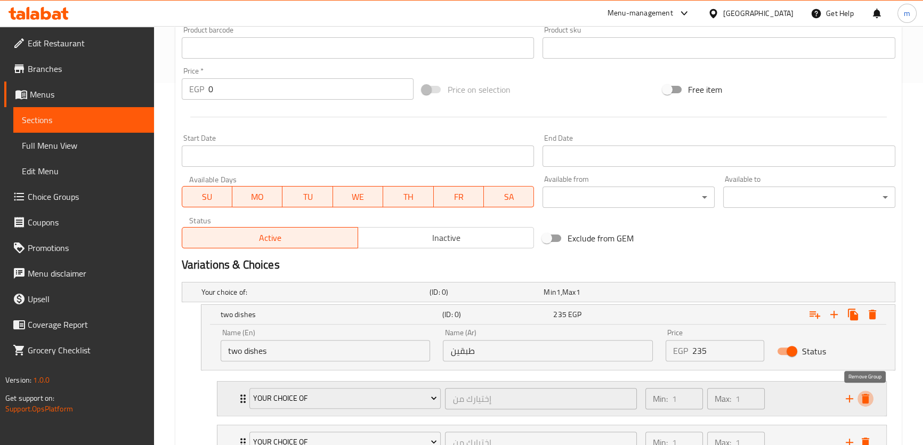
click at [868, 399] on icon "delete" at bounding box center [864, 399] width 7 height 10
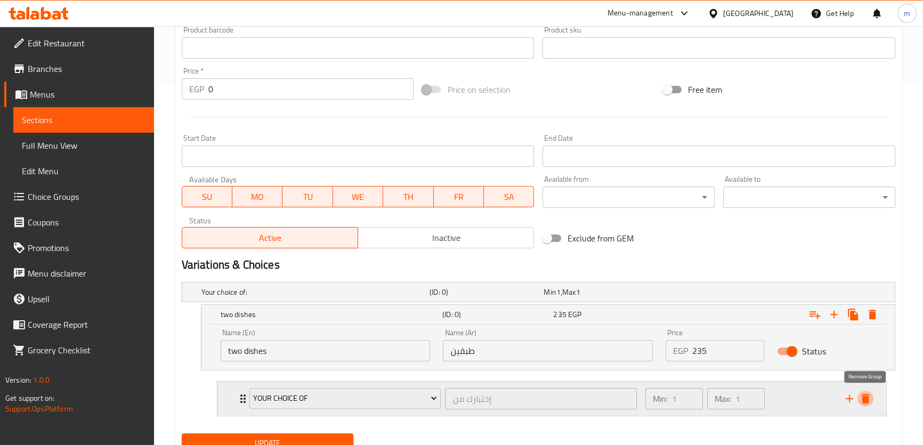
click at [867, 398] on icon "delete" at bounding box center [864, 399] width 7 height 10
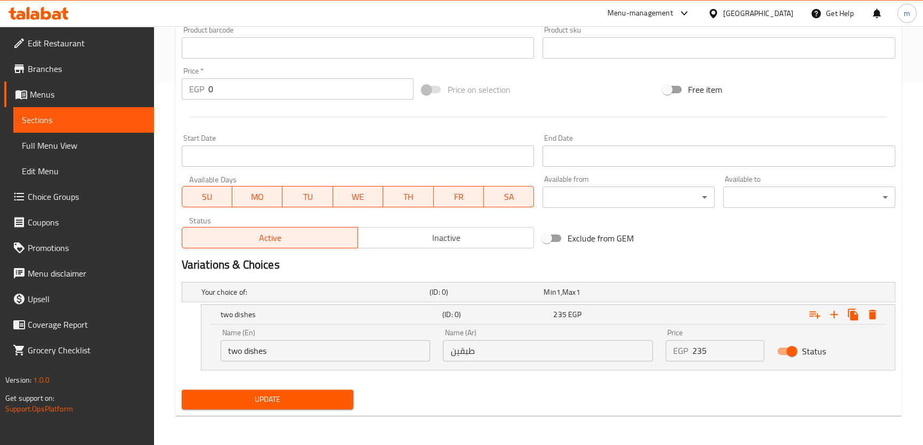
click at [300, 408] on button "Update" at bounding box center [268, 399] width 172 height 20
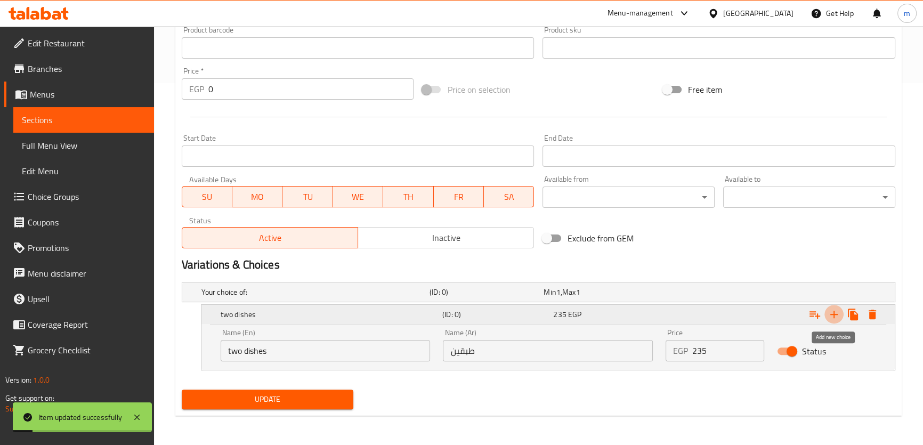
click at [836, 314] on icon "Expand" at bounding box center [833, 314] width 7 height 7
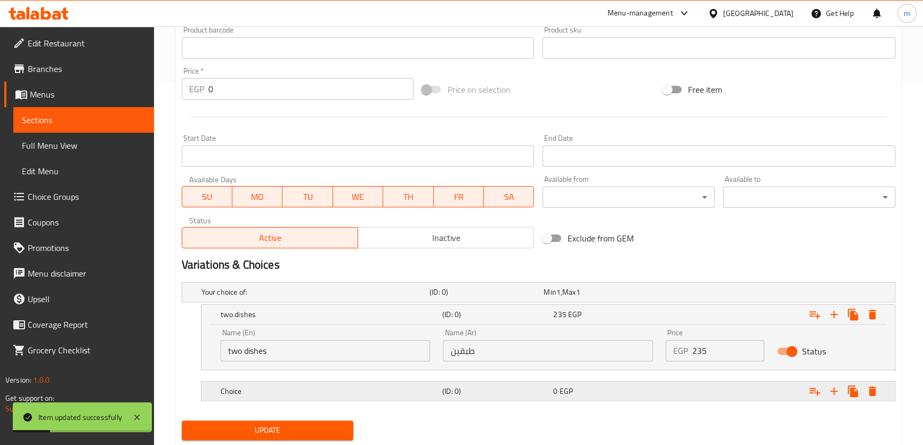
click at [743, 390] on div "Expand" at bounding box center [773, 390] width 222 height 23
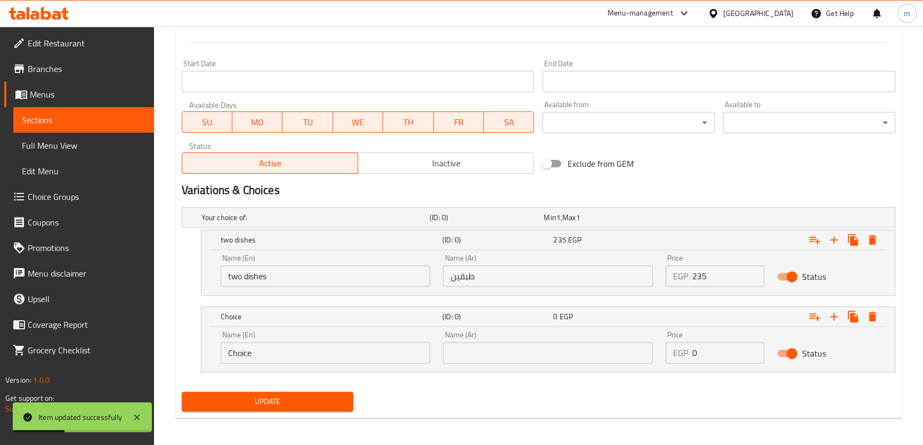
scroll to position [438, 0]
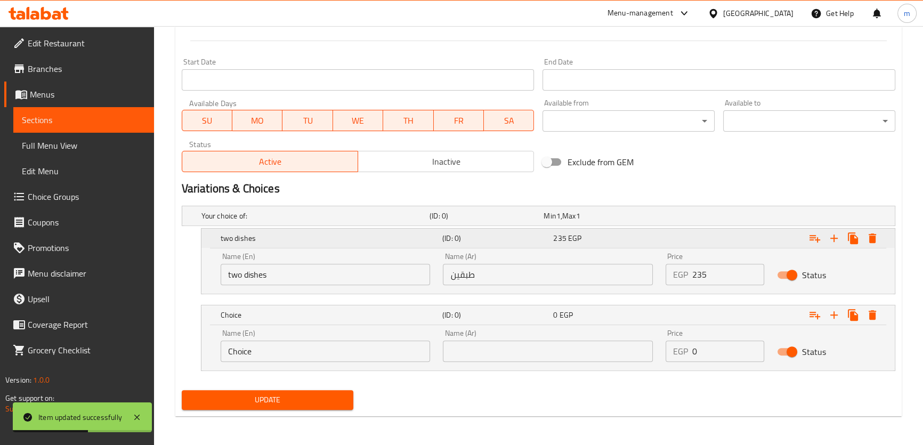
click at [803, 237] on div "Expand" at bounding box center [773, 237] width 222 height 23
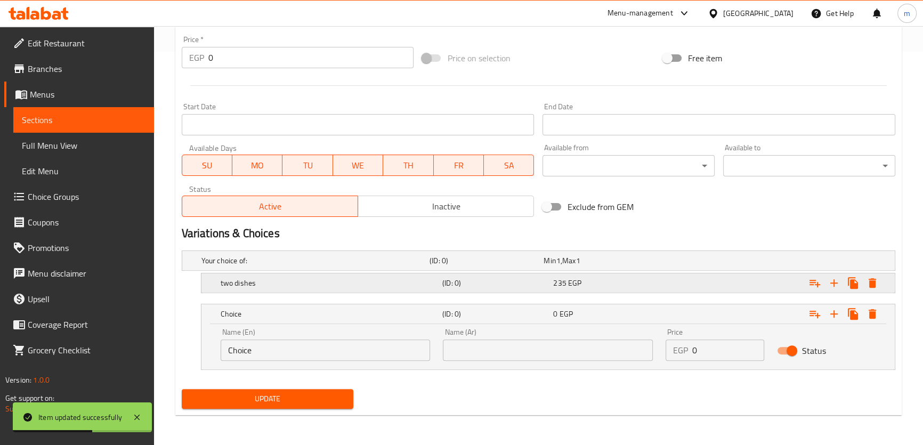
scroll to position [392, 0]
click at [813, 279] on icon "Expand" at bounding box center [814, 284] width 13 height 13
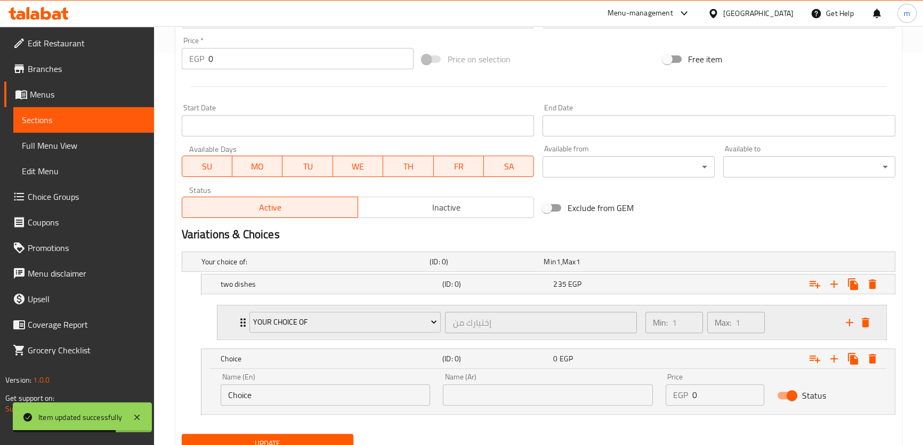
click at [671, 319] on div "Min: 1 ​" at bounding box center [674, 322] width 58 height 21
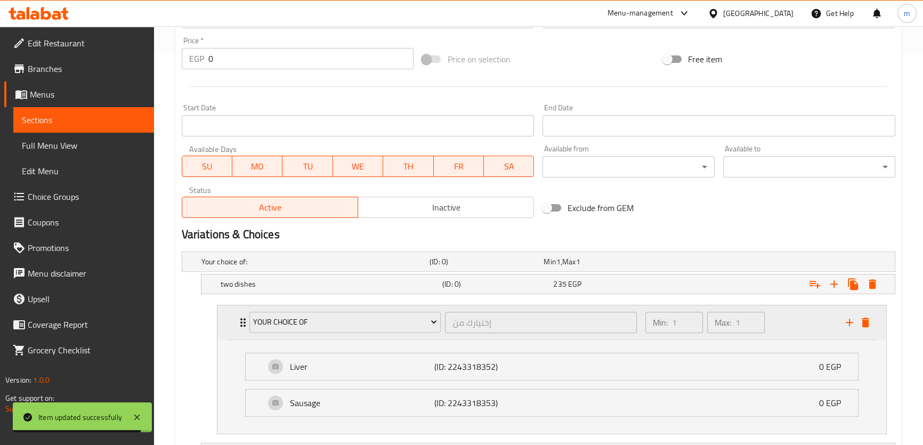
click at [663, 325] on div "Min: 1 ​" at bounding box center [674, 322] width 58 height 21
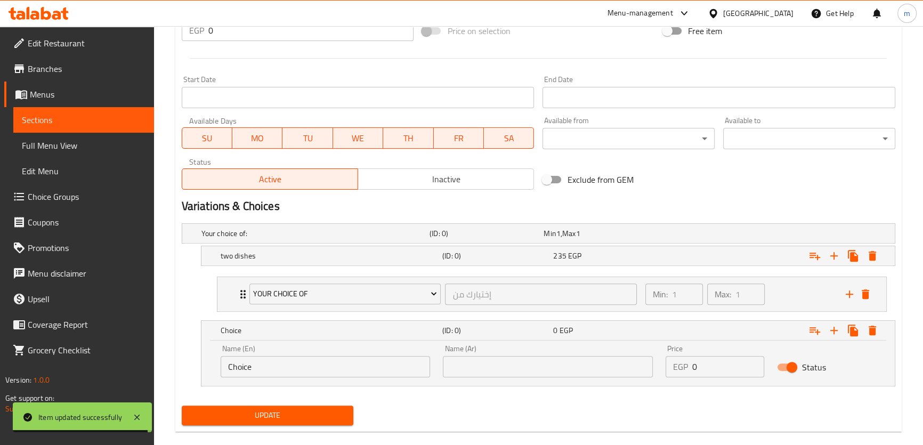
scroll to position [436, 0]
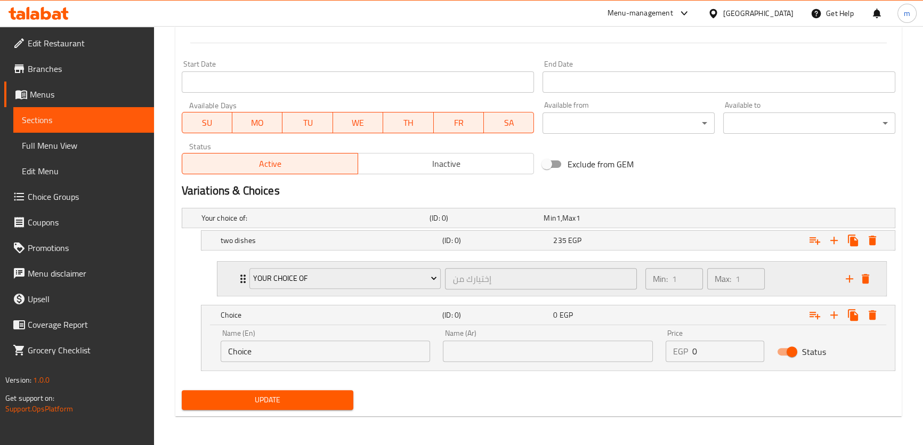
click at [223, 288] on div "Your choice of إختيارك من ​ Min: 1 ​ Max: 1 ​" at bounding box center [551, 279] width 668 height 34
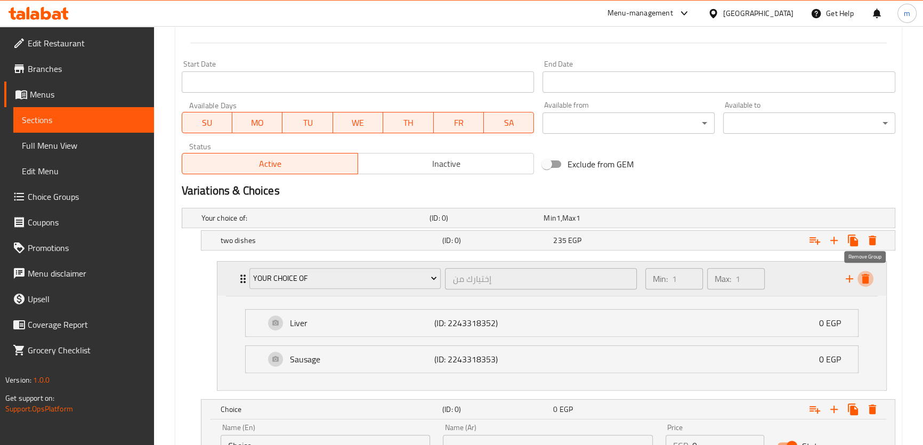
click at [867, 283] on icon "delete" at bounding box center [865, 278] width 13 height 13
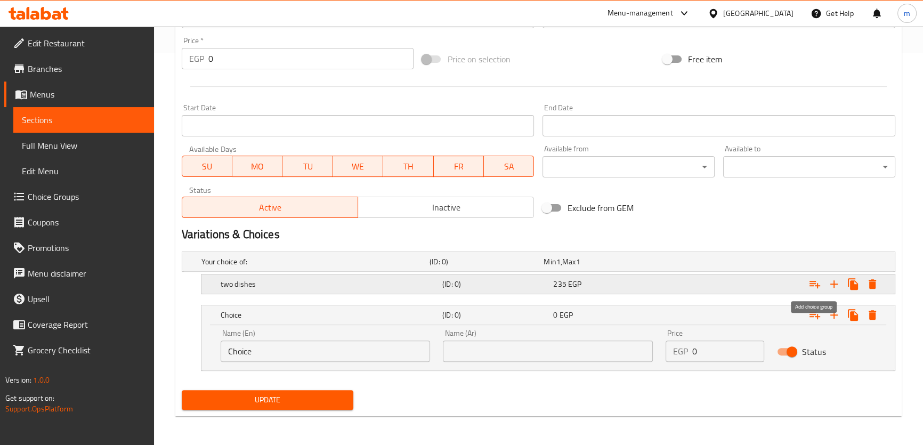
click at [815, 287] on icon "Expand" at bounding box center [814, 284] width 13 height 13
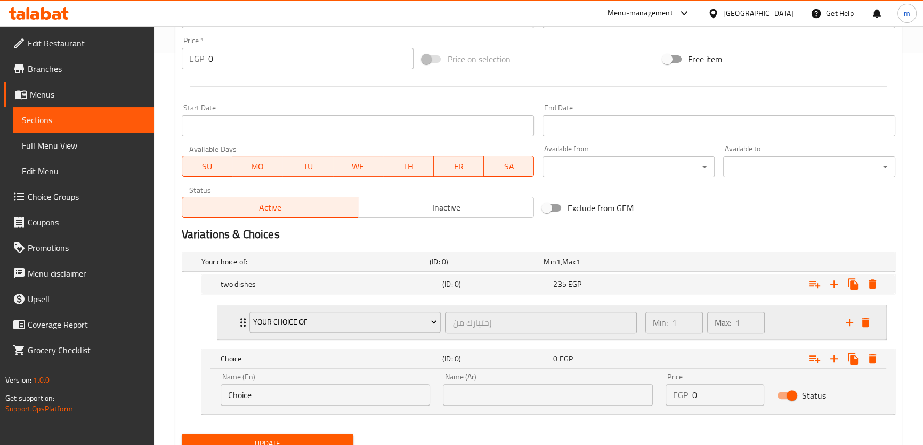
click at [229, 325] on div "Your choice of إختيارك من ​ Min: 1 ​ Max: 1 ​" at bounding box center [551, 322] width 668 height 34
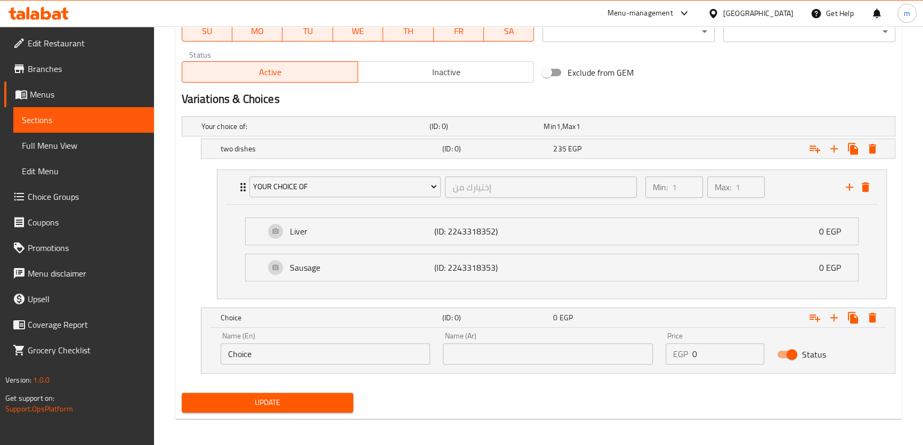
scroll to position [530, 0]
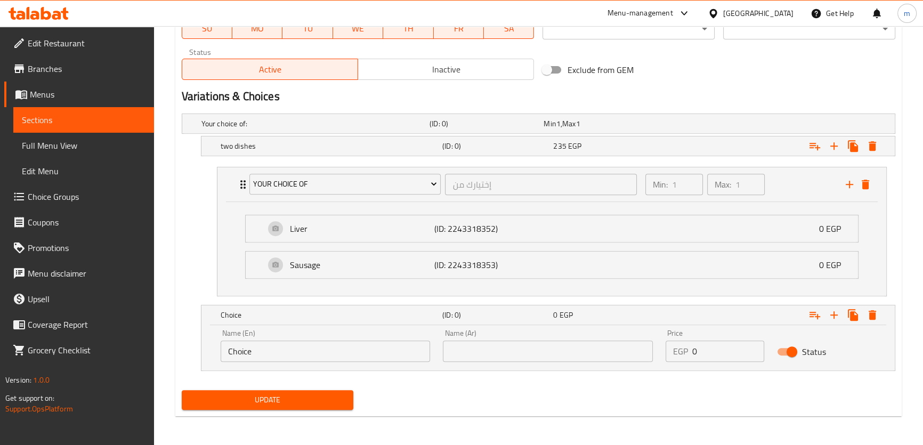
click at [57, 190] on span "Choice Groups" at bounding box center [87, 196] width 118 height 13
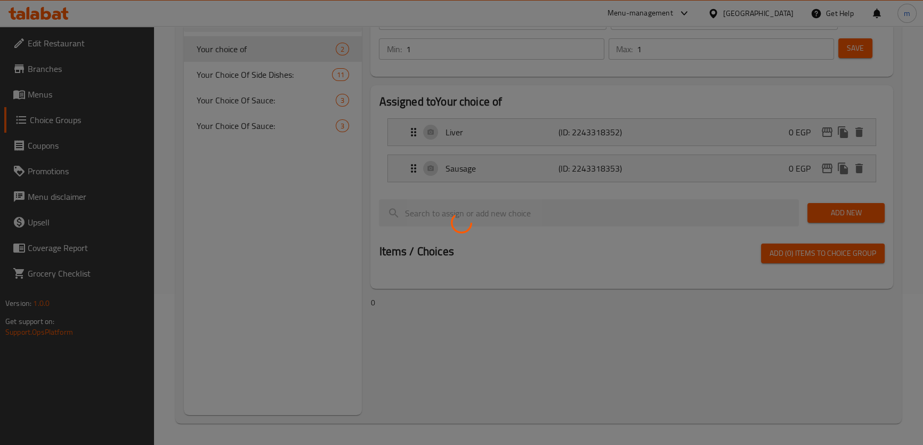
scroll to position [151, 0]
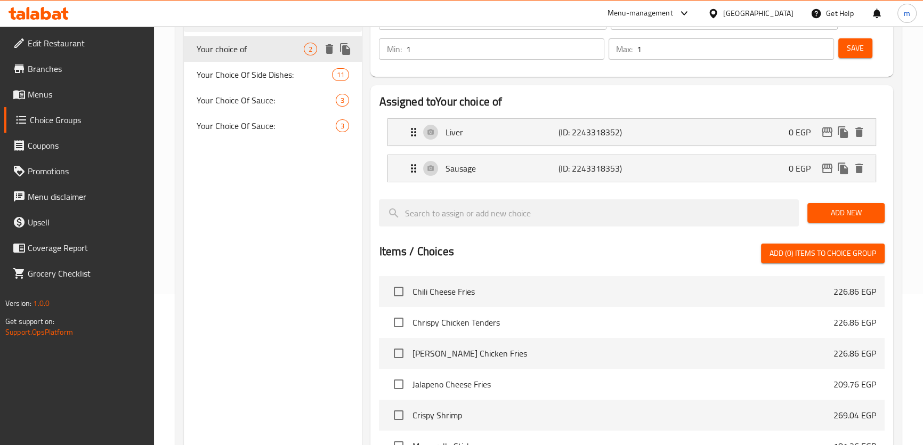
click at [221, 53] on span "Your choice of" at bounding box center [251, 49] width 108 height 13
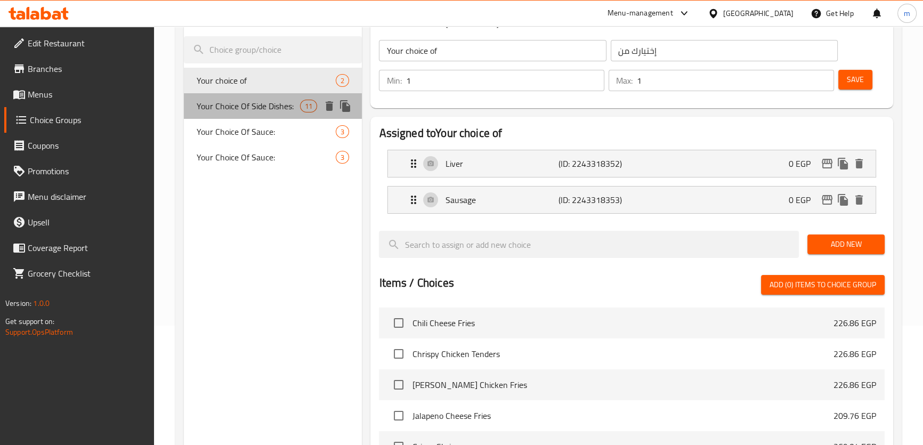
click at [263, 101] on span "Your Choice Of Side Dishes:" at bounding box center [249, 106] width 104 height 13
type input "Your Choice Of Side Dishes:"
type input "إختيارك من الاطباق الجانبية:"
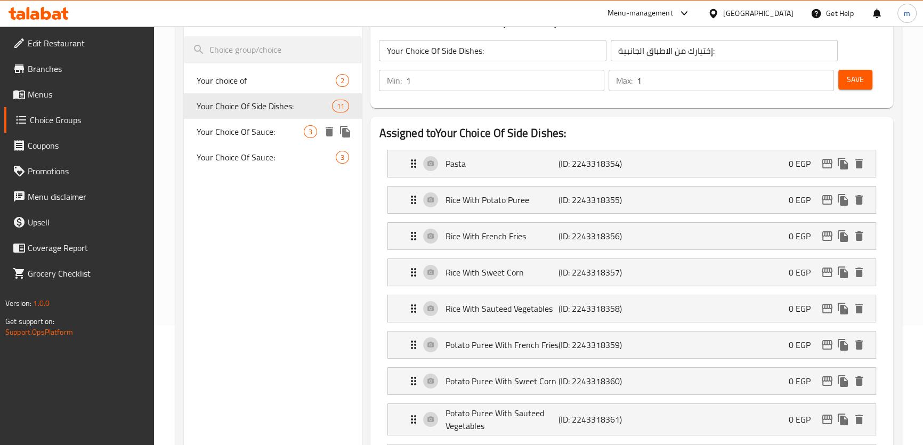
click at [282, 122] on div "Your Choice Of Sauce: 3" at bounding box center [273, 132] width 178 height 26
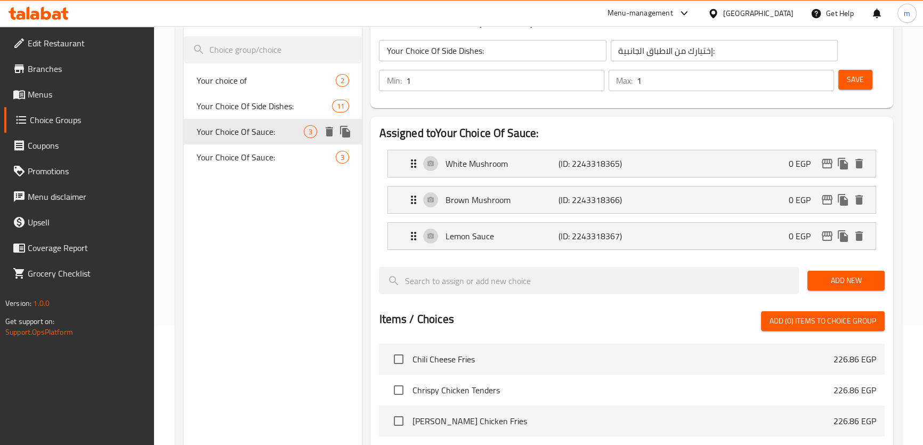
type input "Your Choice Of Sauce:"
type input "إختيارك من الصوص:"
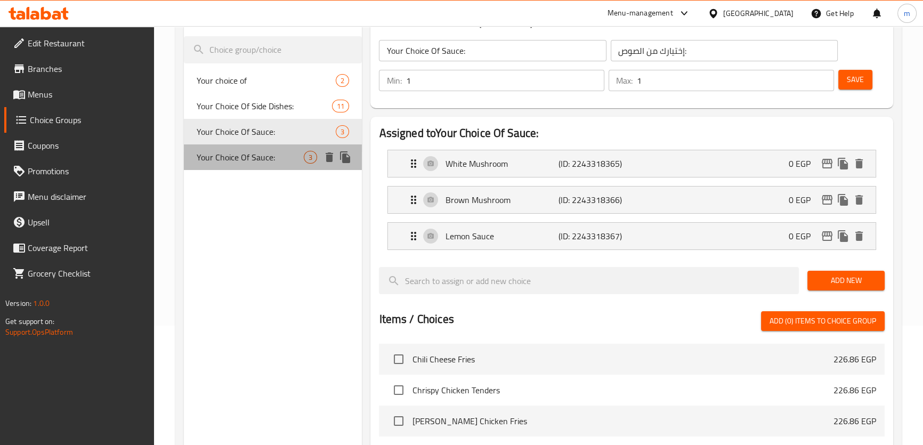
click at [277, 146] on div "Your Choice Of Sauce: 3" at bounding box center [273, 157] width 178 height 26
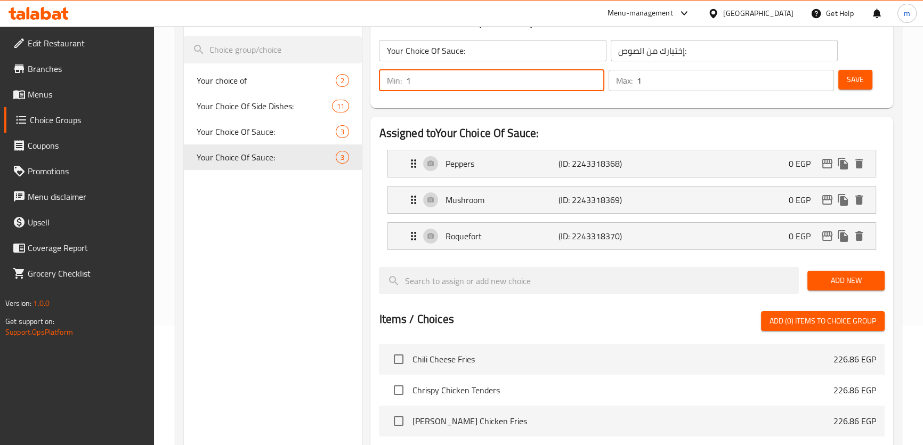
drag, startPoint x: 439, startPoint y: 81, endPoint x: 398, endPoint y: 87, distance: 41.4
click at [398, 87] on div "Min: 1 ​" at bounding box center [491, 80] width 225 height 21
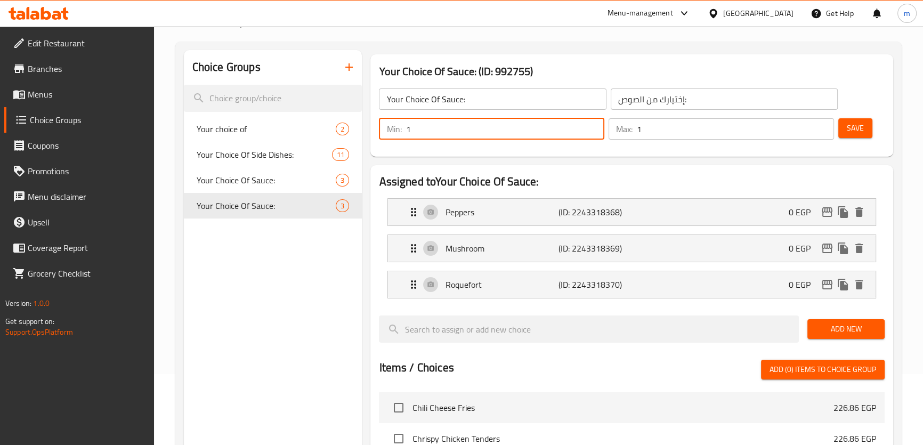
scroll to position [0, 0]
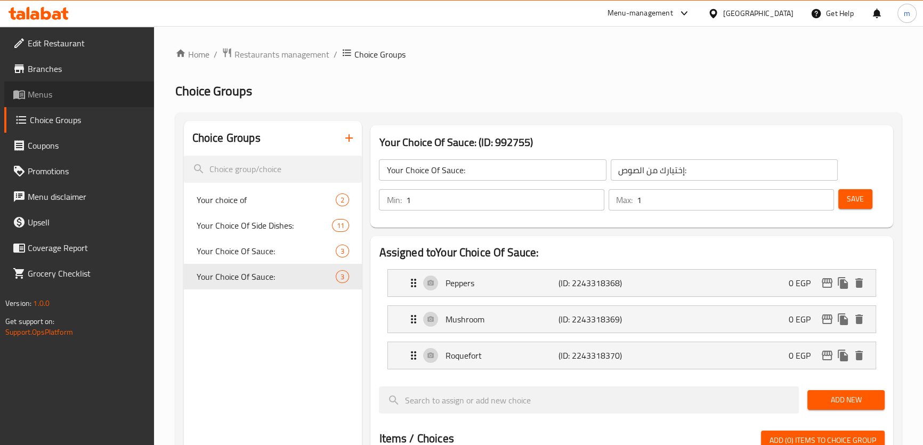
click at [62, 95] on span "Menus" at bounding box center [87, 94] width 118 height 13
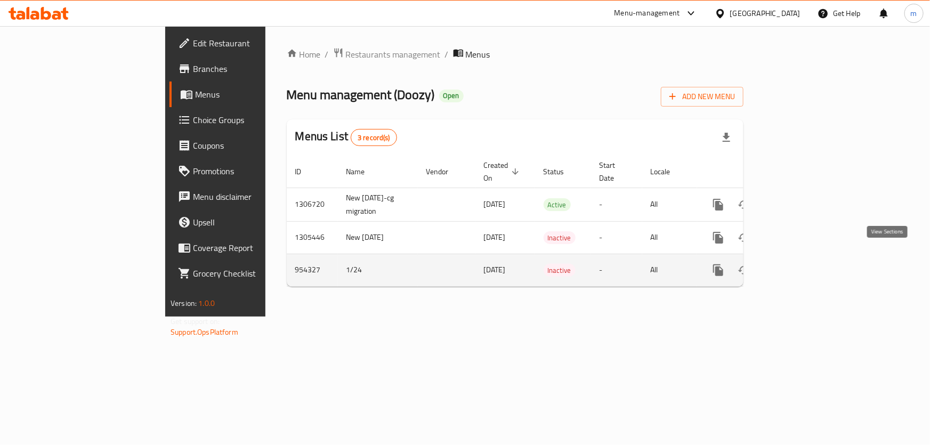
click at [808, 260] on link "enhanced table" at bounding box center [795, 270] width 26 height 26
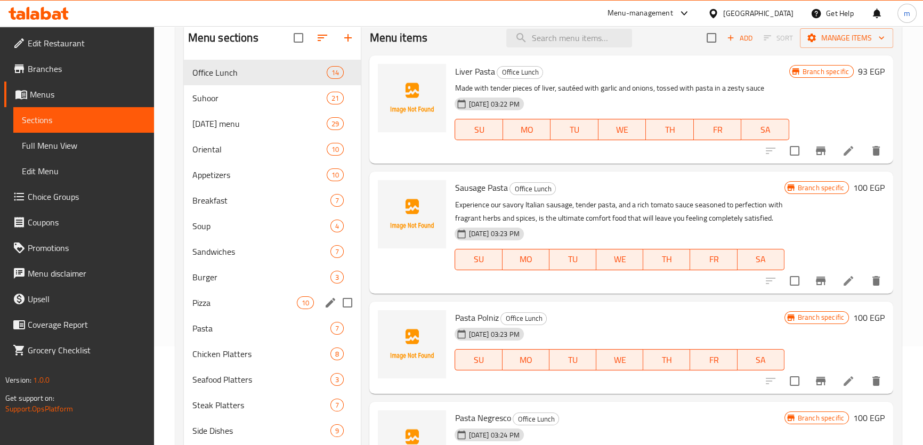
scroll to position [156, 0]
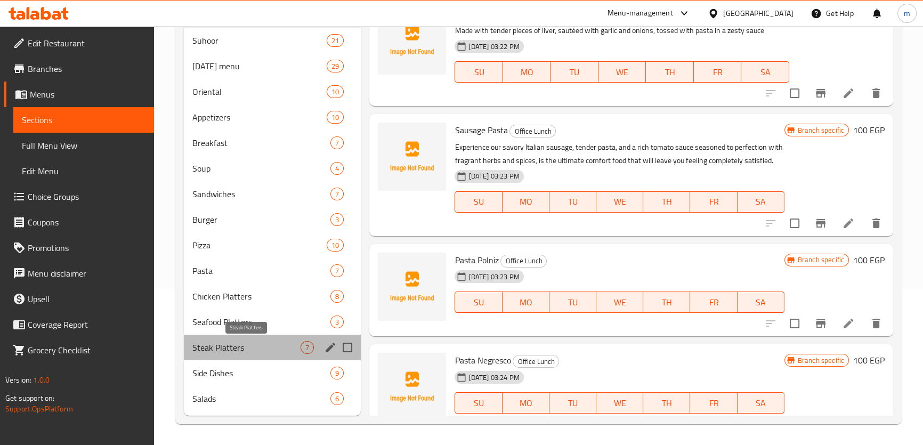
click at [244, 341] on div "Steak Platters 7" at bounding box center [272, 348] width 177 height 26
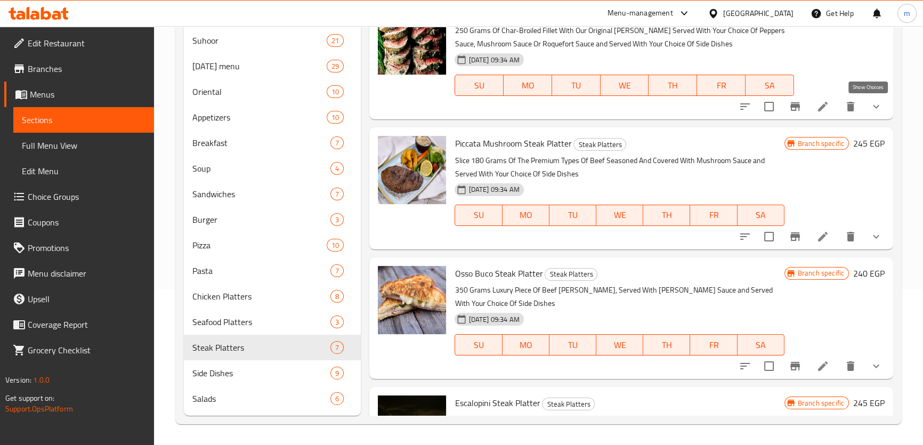
click at [873, 104] on icon "show more" at bounding box center [875, 106] width 13 height 13
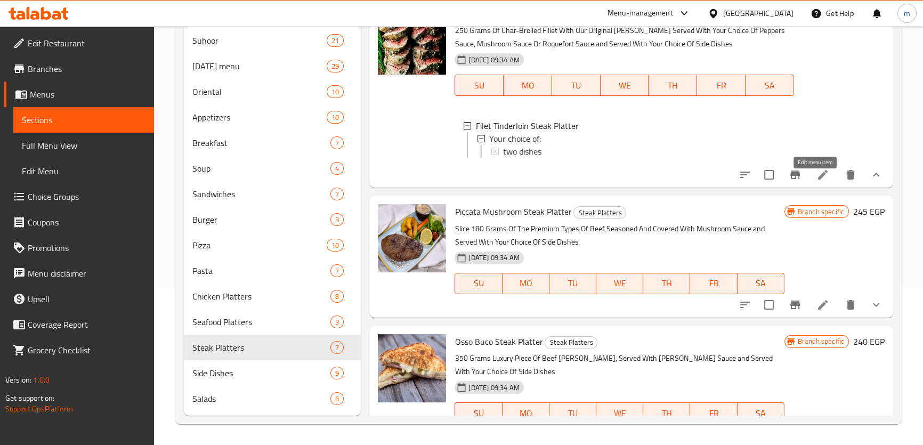
click at [816, 178] on icon at bounding box center [822, 174] width 13 height 13
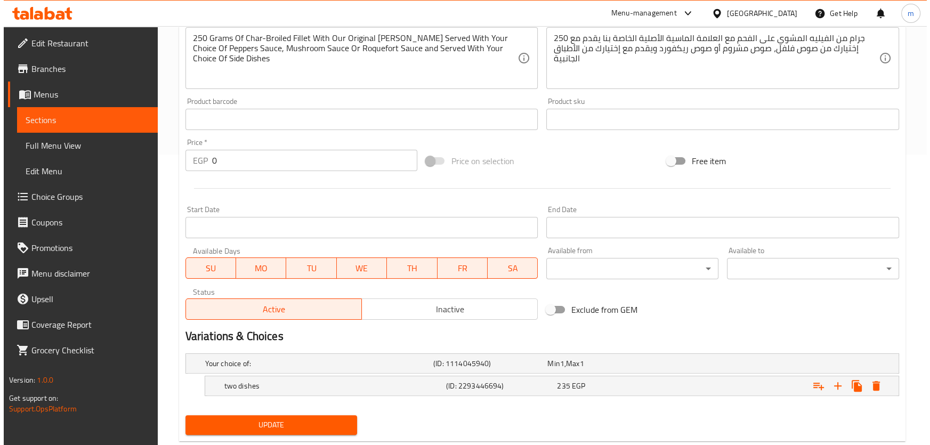
scroll to position [315, 0]
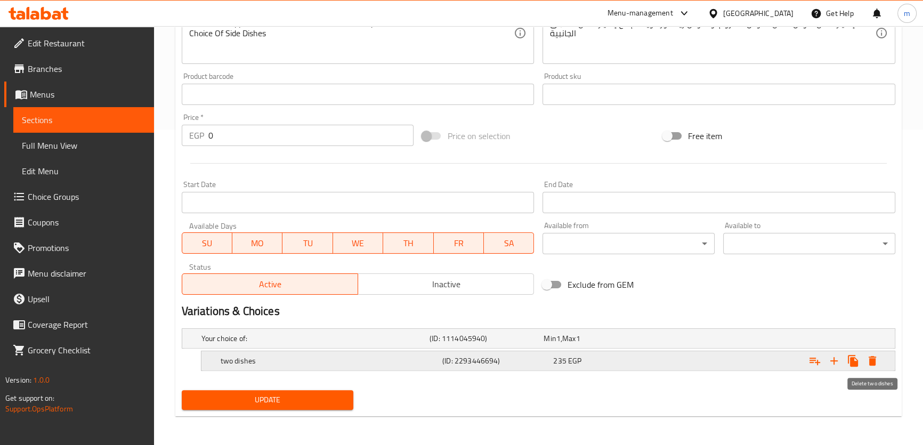
click at [876, 358] on icon "Expand" at bounding box center [872, 360] width 13 height 13
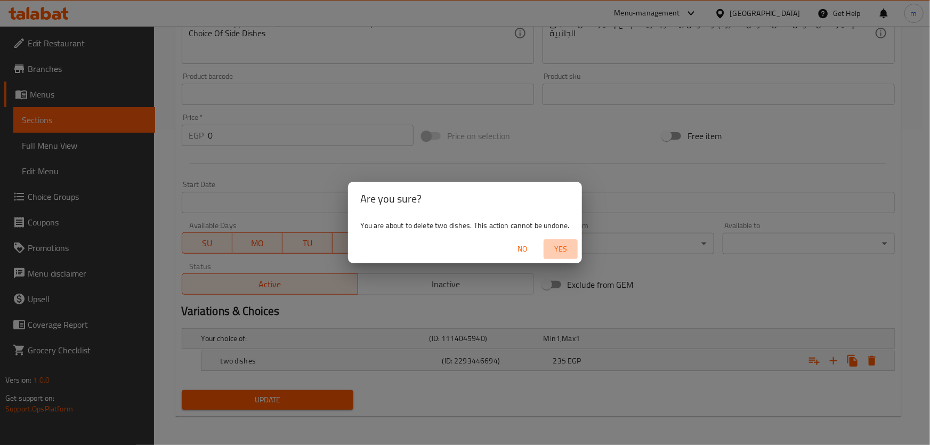
click at [560, 254] on span "Yes" at bounding box center [561, 248] width 26 height 13
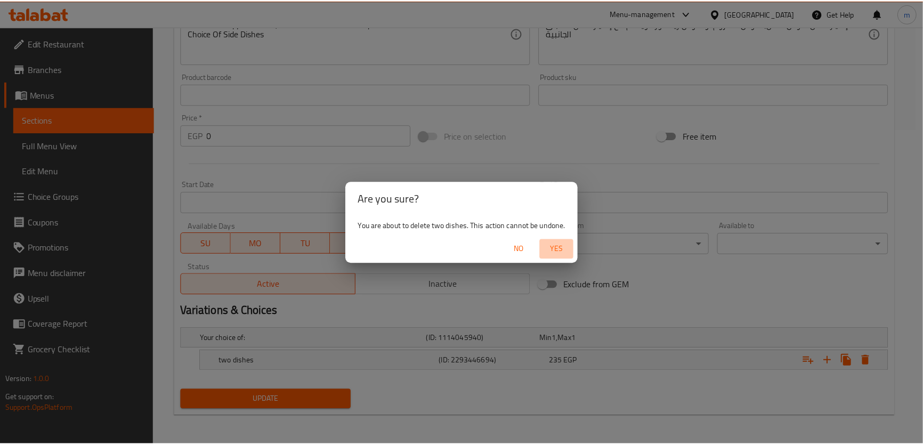
scroll to position [313, 0]
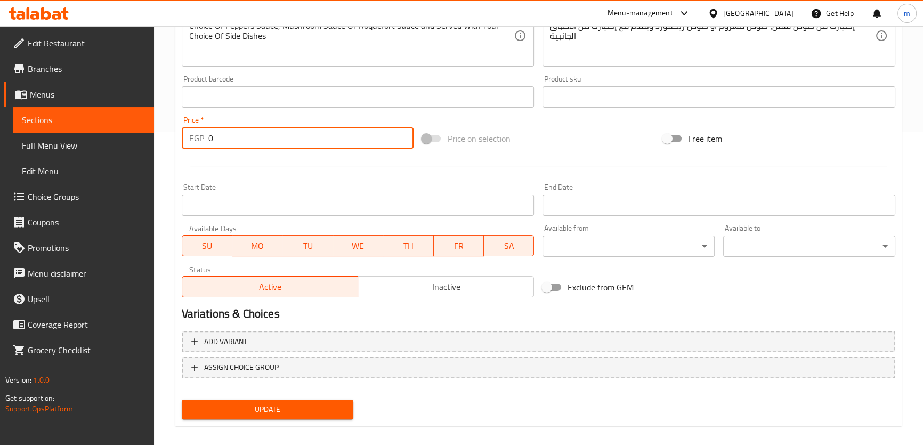
drag, startPoint x: 209, startPoint y: 142, endPoint x: 218, endPoint y: 144, distance: 9.4
click at [218, 144] on input "0" at bounding box center [311, 137] width 206 height 21
type input "235"
click at [182, 399] on button "Update" at bounding box center [268, 409] width 172 height 20
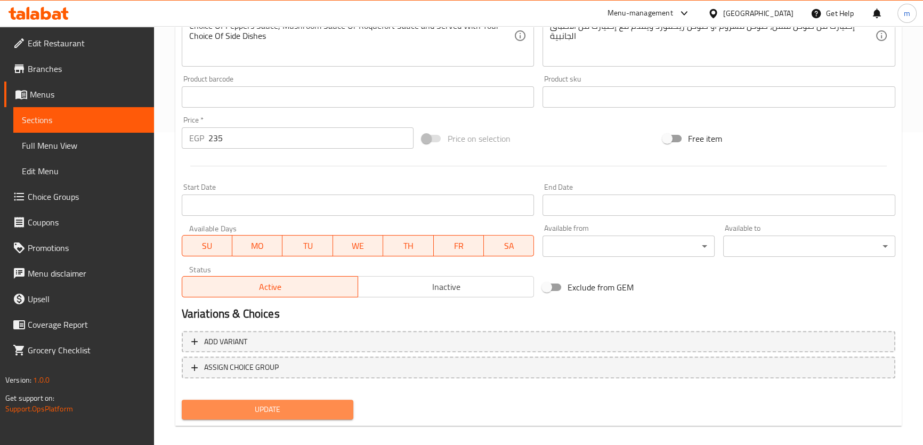
click at [306, 418] on button "Update" at bounding box center [268, 409] width 172 height 20
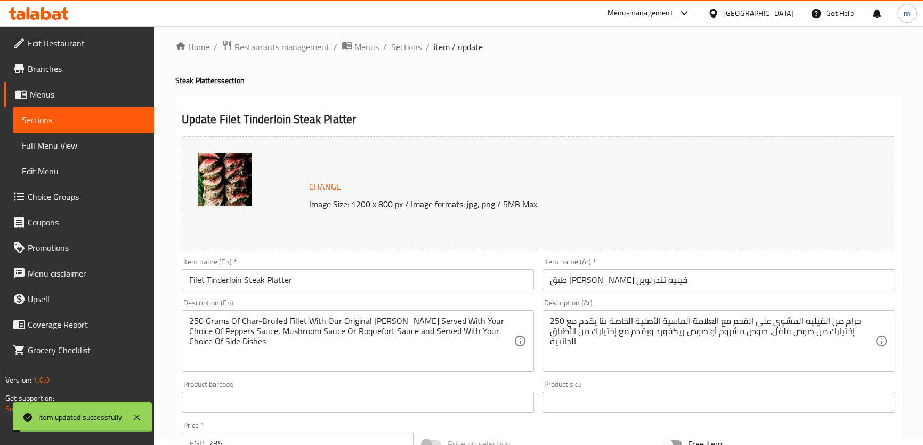
scroll to position [0, 0]
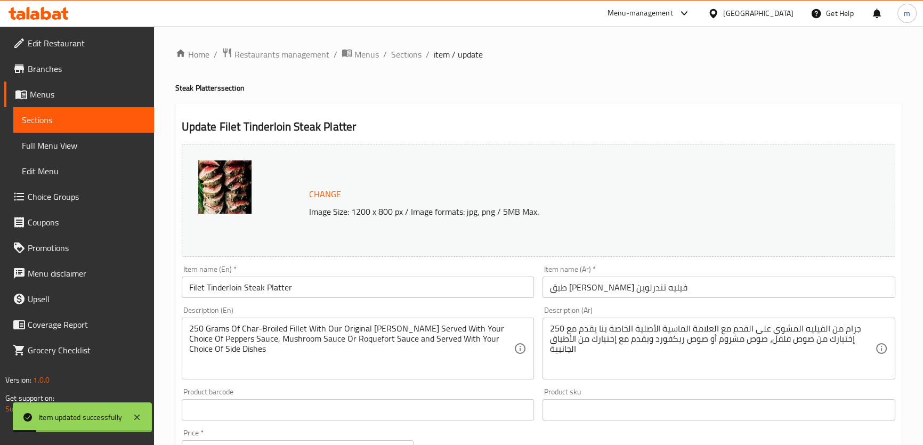
click at [673, 8] on div "Menu-management" at bounding box center [640, 13] width 66 height 13
click at [649, 56] on div "All Plugins" at bounding box center [662, 47] width 160 height 25
